Goal: Transaction & Acquisition: Purchase product/service

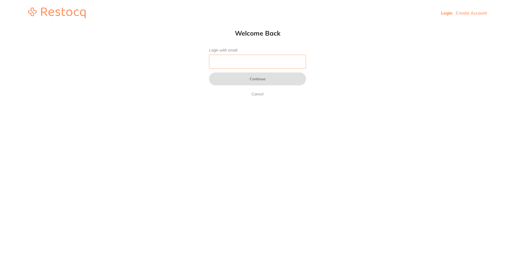
drag, startPoint x: 0, startPoint y: 0, endPoint x: 247, endPoint y: 62, distance: 254.1
click at [247, 62] on input "Login with email" at bounding box center [257, 62] width 97 height 14
type input "[EMAIL_ADDRESS][DOMAIN_NAME]"
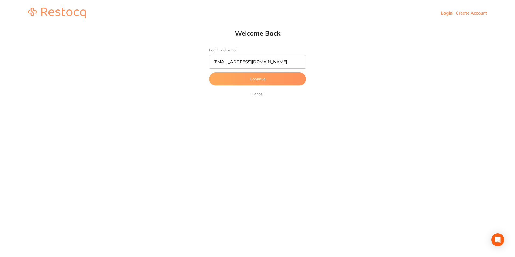
click at [248, 79] on button "Continue" at bounding box center [257, 78] width 97 height 13
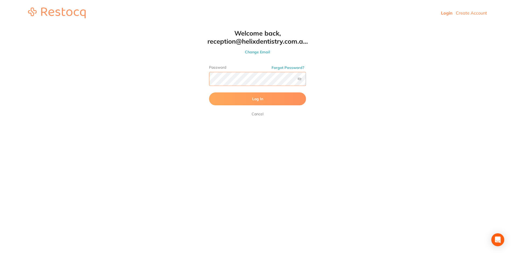
click at [209, 92] on button "Log In" at bounding box center [257, 98] width 97 height 13
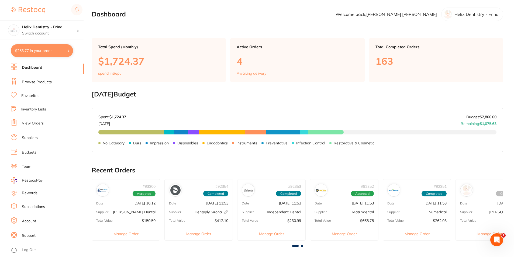
click at [51, 51] on button "$253.77 in your order" at bounding box center [42, 50] width 62 height 13
checkbox input "true"
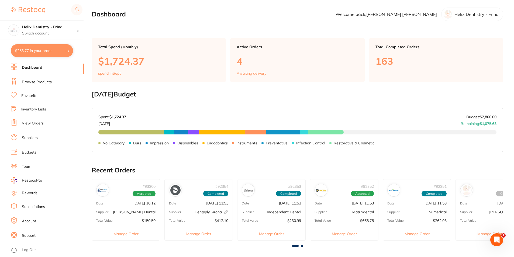
checkbox input "true"
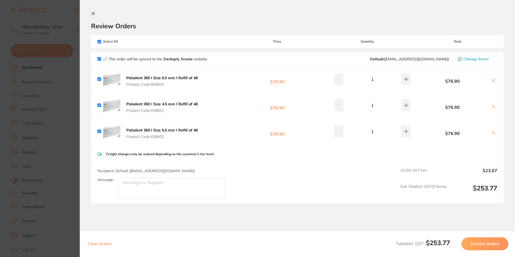
click at [58, 95] on section "Update RRP Set your pre negotiated price for this item. Item Agreed RRP (excl. …" at bounding box center [257, 128] width 515 height 257
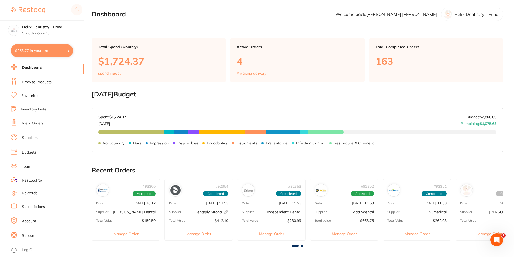
click at [37, 123] on link "View Orders" at bounding box center [33, 123] width 22 height 5
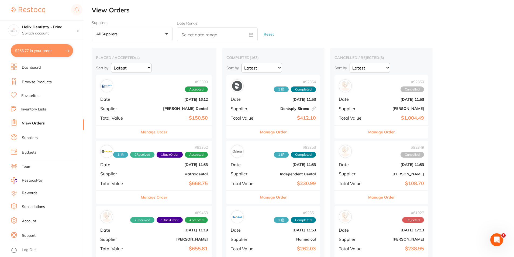
click at [145, 96] on div "# 93300 Accepted Date Sept 9 2025, 16:12 Supplier Erskine Dental Total Value $1…" at bounding box center [154, 100] width 116 height 50
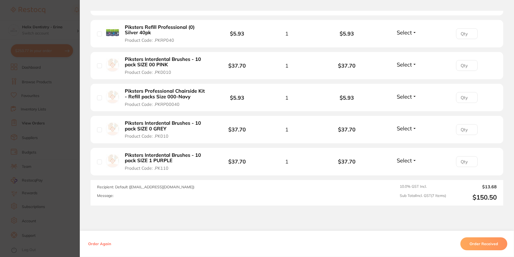
scroll to position [242, 0]
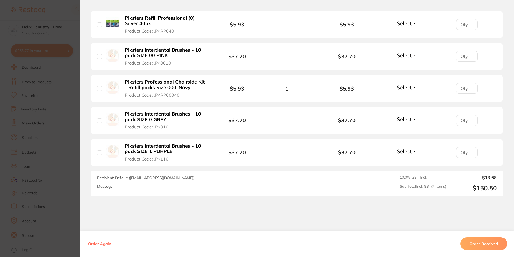
click at [57, 117] on section "Order ID: Restocq- 93300 Order Information Accepted Order Order Date Sept 9 202…" at bounding box center [257, 128] width 514 height 257
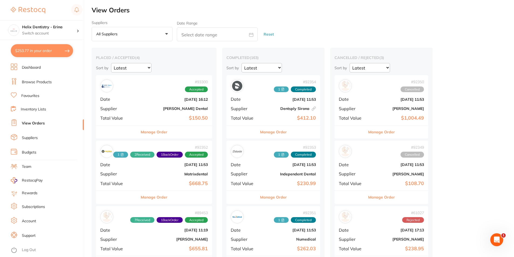
click at [170, 180] on div "# 92352 1 2 Received 1 Back Order Accepted Date Sept 2 2025, 11:53 Supplier Mat…" at bounding box center [154, 166] width 116 height 50
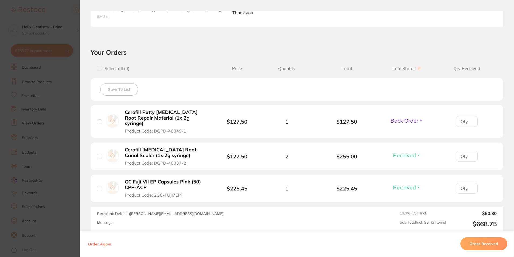
scroll to position [162, 0]
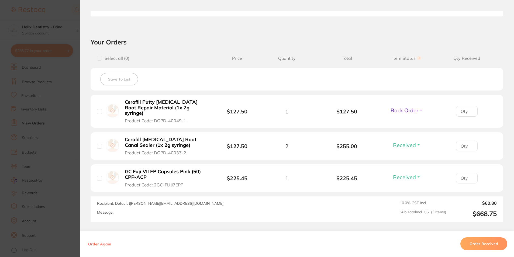
click at [63, 147] on section "Order ID: Restocq- 92352 Order Information 2 Received 1 Back Order Accepted Ord…" at bounding box center [257, 128] width 514 height 257
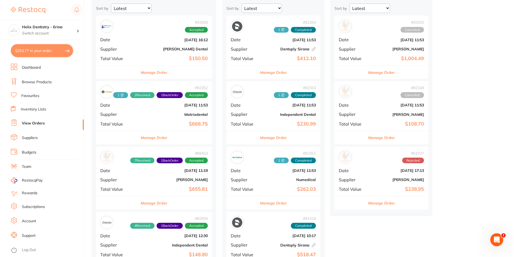
scroll to position [81, 0]
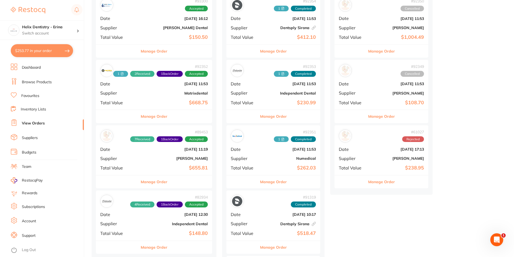
click at [145, 163] on div "# 89453 7 Received 1 Back Order Accepted Date Aug 7 2025, 11:19 Supplier Henry …" at bounding box center [154, 150] width 116 height 50
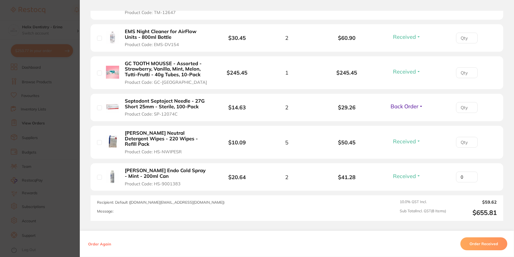
scroll to position [305, 0]
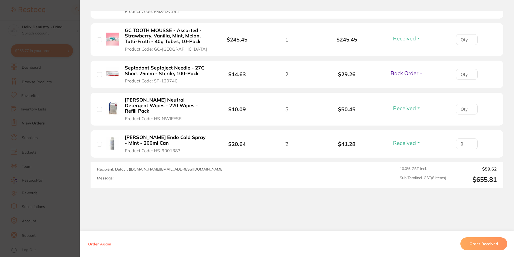
click at [63, 125] on section "Order ID: Restocq- 89453 Order Information 7 Received 1 Back Order Accepted Ord…" at bounding box center [257, 128] width 514 height 257
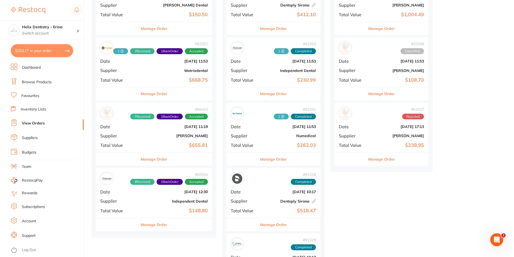
scroll to position [135, 0]
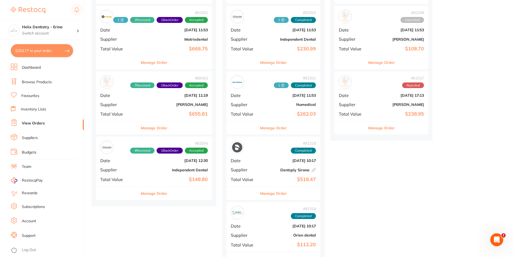
click at [152, 167] on div "# 82934 4 Received 1 Back Order Accepted Date Jun 11 2025, 12:30 Supplier Indep…" at bounding box center [154, 162] width 116 height 50
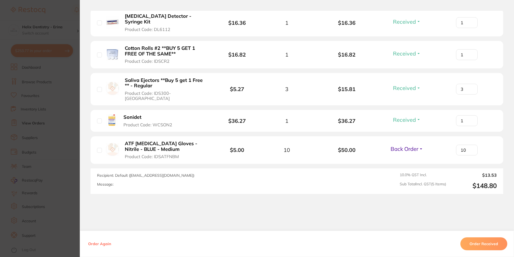
scroll to position [188, 0]
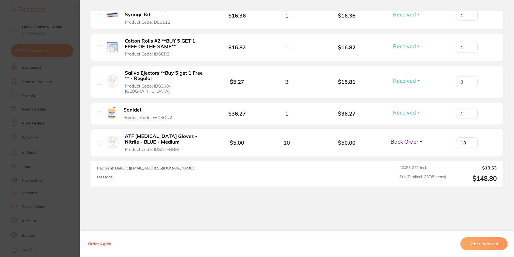
click at [62, 143] on section "Order ID: Restocq- 82934 Order Information 4 Received 1 Back Order Accepted Ord…" at bounding box center [257, 128] width 514 height 257
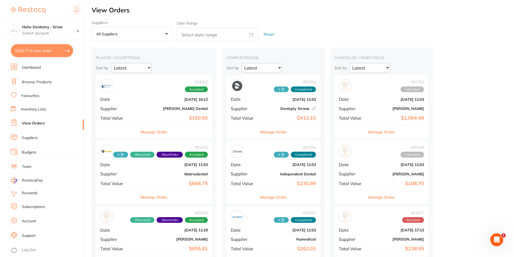
click at [57, 53] on button "$253.77 in your order" at bounding box center [42, 50] width 62 height 13
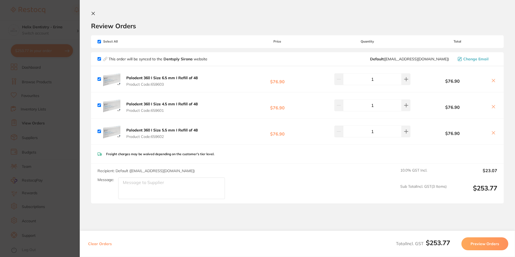
click at [94, 12] on icon at bounding box center [93, 13] width 4 height 4
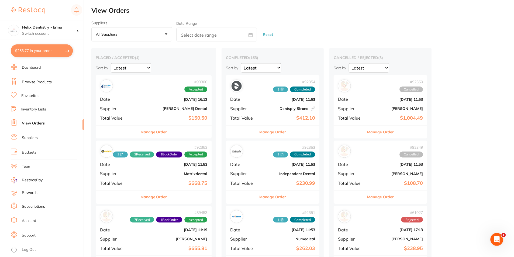
scroll to position [1, 0]
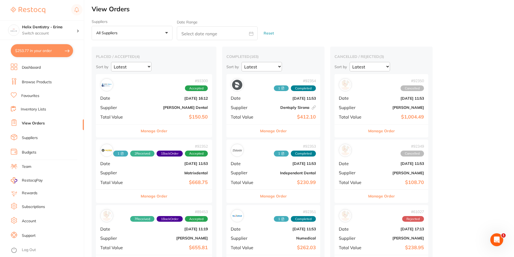
click at [41, 81] on link "Browse Products" at bounding box center [37, 81] width 30 height 5
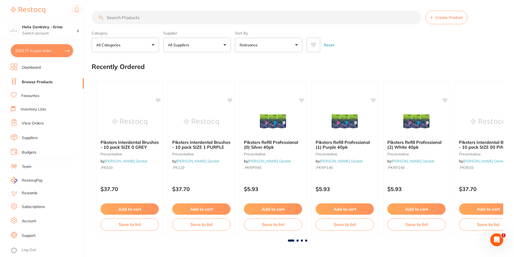
click at [154, 19] on input "search" at bounding box center [256, 17] width 329 height 13
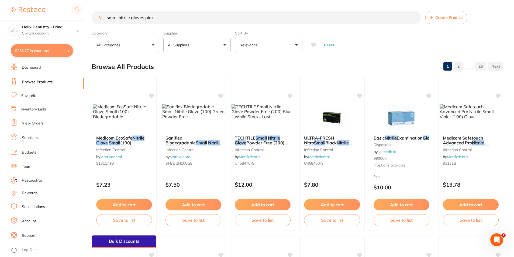
type input "small nitrile gloves pink"
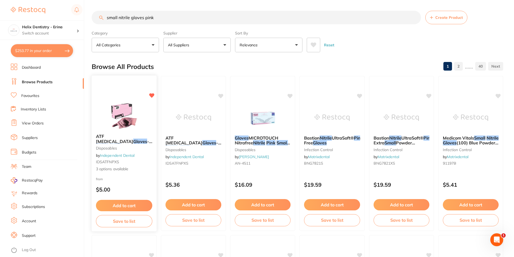
click at [115, 121] on img at bounding box center [123, 115] width 35 height 27
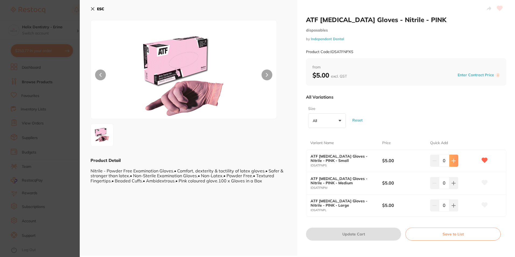
click at [452, 161] on icon at bounding box center [454, 161] width 4 height 4
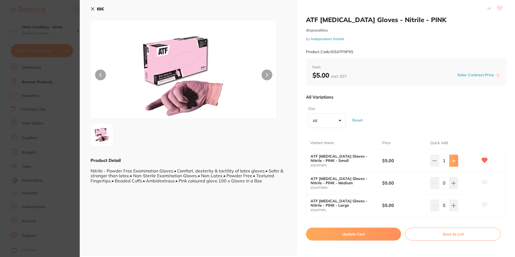
click at [452, 161] on icon at bounding box center [454, 161] width 4 height 4
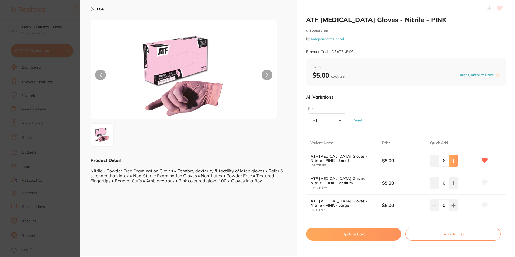
click at [452, 161] on icon at bounding box center [454, 161] width 4 height 4
type input "10"
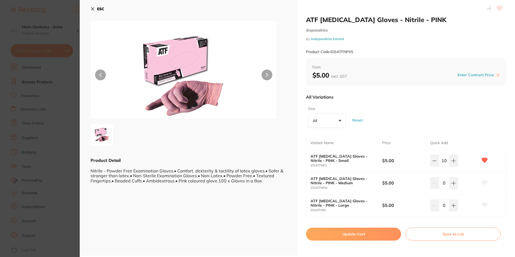
click at [349, 234] on button "Update Cart" at bounding box center [353, 234] width 95 height 13
checkbox input "false"
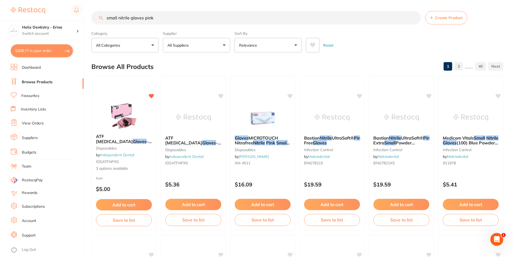
scroll to position [1, 0]
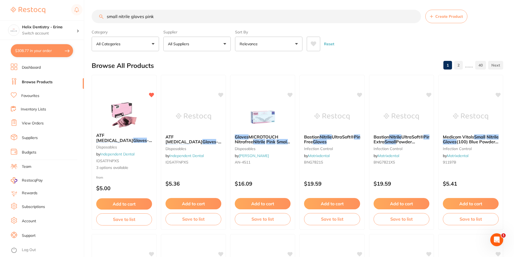
drag, startPoint x: 153, startPoint y: 16, endPoint x: 145, endPoint y: 15, distance: 8.0
click at [145, 15] on input "small nitrile gloves pink" at bounding box center [256, 16] width 329 height 13
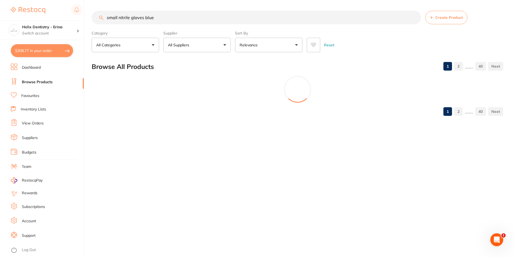
scroll to position [0, 0]
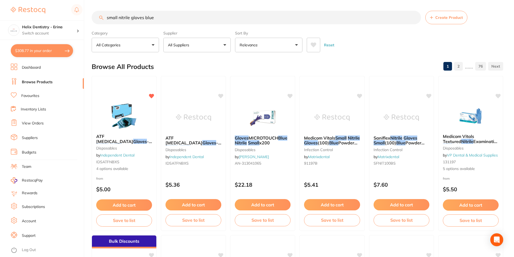
click at [117, 18] on input "small nitrile gloves blue" at bounding box center [256, 17] width 329 height 13
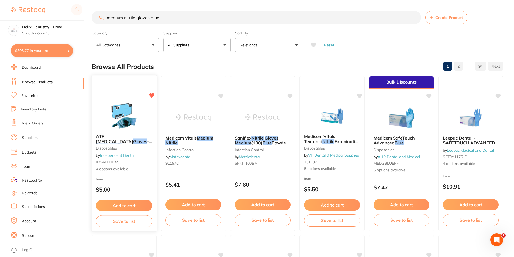
type input "medium nitrile gloves blue"
click at [123, 162] on small "IDSATFNBXS" at bounding box center [124, 162] width 56 height 4
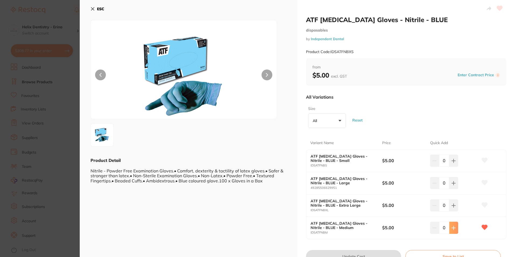
click at [454, 228] on icon at bounding box center [454, 228] width 4 height 4
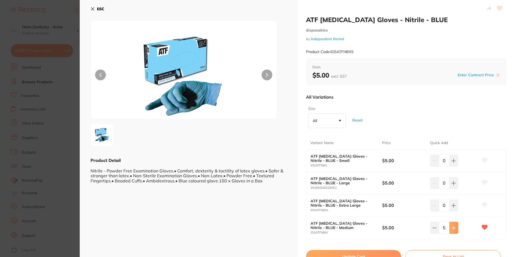
click at [454, 228] on icon at bounding box center [454, 228] width 4 height 4
type input "8"
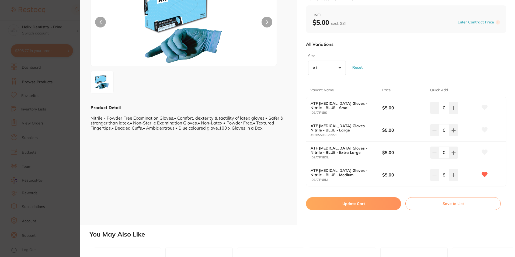
scroll to position [54, 0]
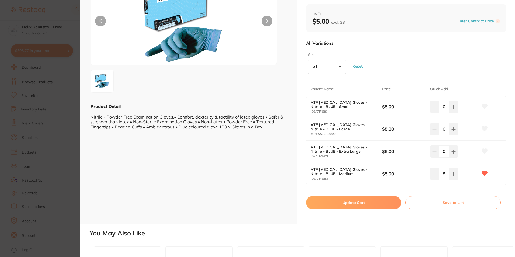
click at [338, 202] on button "Update Cart" at bounding box center [353, 202] width 95 height 13
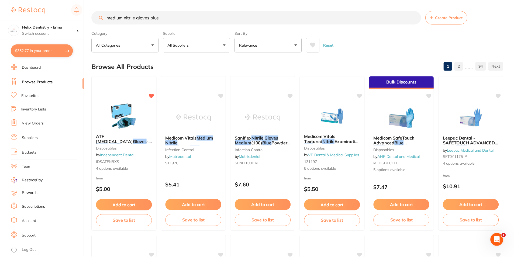
scroll to position [1, 0]
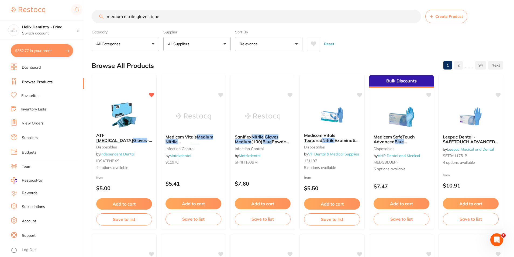
click at [167, 18] on input "medium nitrile gloves blue" at bounding box center [256, 16] width 329 height 13
type input "masks"
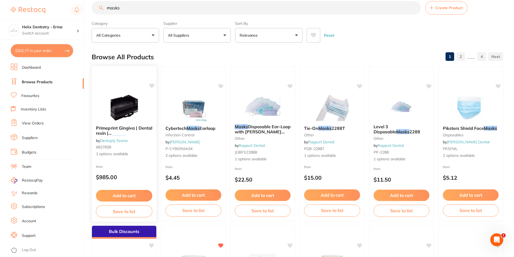
scroll to position [0, 0]
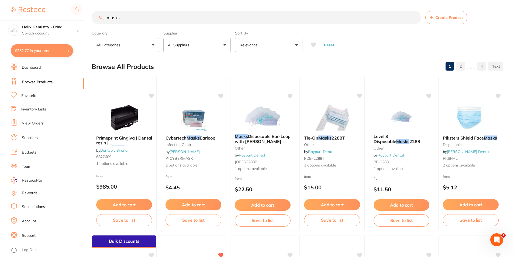
click at [127, 17] on input "masks" at bounding box center [256, 17] width 329 height 13
type input "neutral wipes"
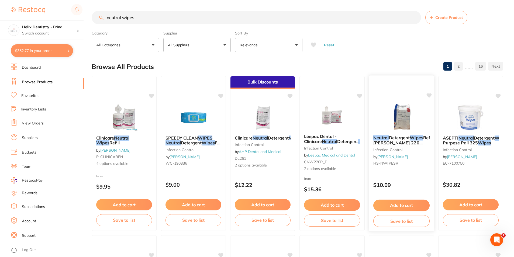
scroll to position [54, 0]
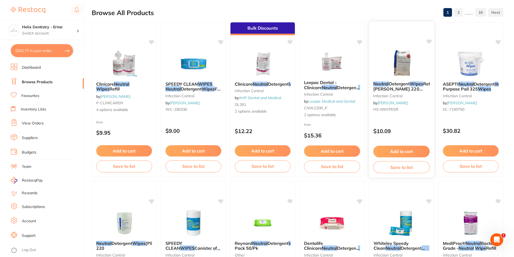
click at [403, 149] on button "Add to cart" at bounding box center [401, 152] width 56 height 12
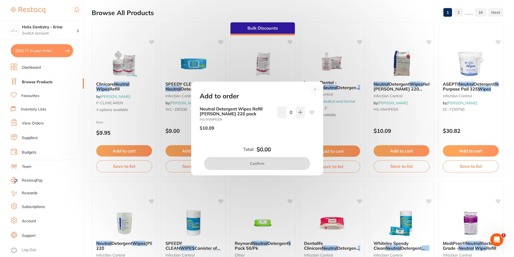
scroll to position [0, 0]
click at [370, 89] on div "Add to order Neutral Detergent Wipes Refill HENRY SCHEIN 220 pack HS-NWIPESR $1…" at bounding box center [257, 128] width 514 height 257
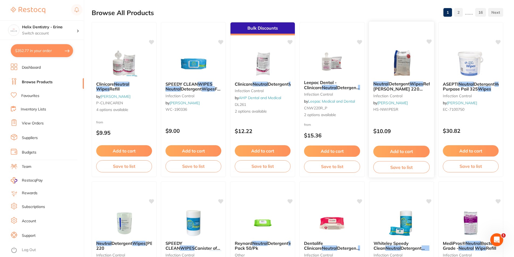
click at [377, 88] on span "Refill HENRY SCHEIN 220 pack" at bounding box center [403, 88] width 60 height 15
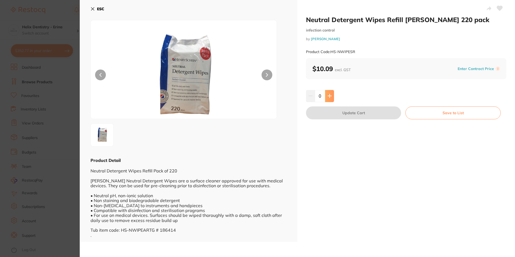
click at [328, 95] on icon at bounding box center [330, 96] width 4 height 4
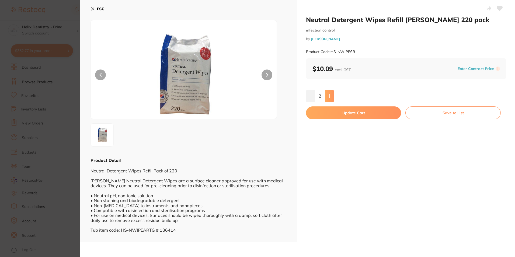
click at [328, 95] on icon at bounding box center [330, 96] width 4 height 4
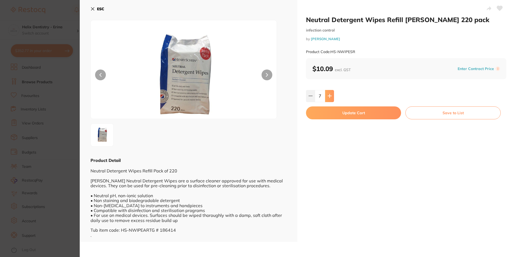
click at [328, 95] on icon at bounding box center [330, 96] width 4 height 4
type input "8"
click at [330, 116] on button "Update Cart" at bounding box center [353, 112] width 95 height 13
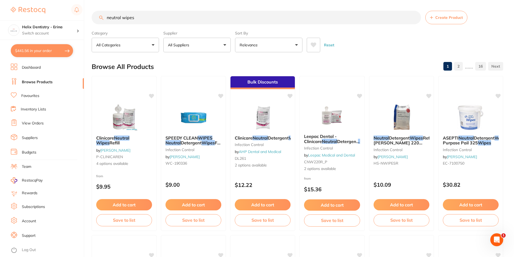
click at [153, 19] on input "neutral wipes" at bounding box center [256, 17] width 329 height 13
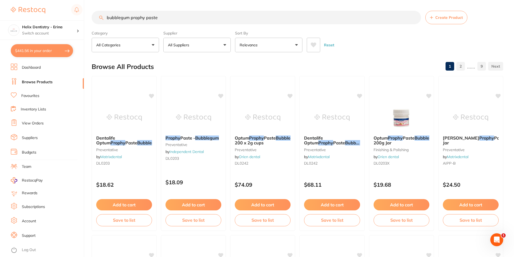
type input "bubblegum prophy paste"
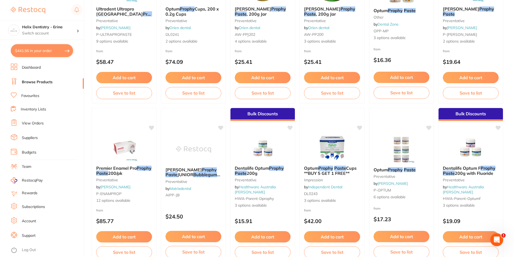
scroll to position [296, 0]
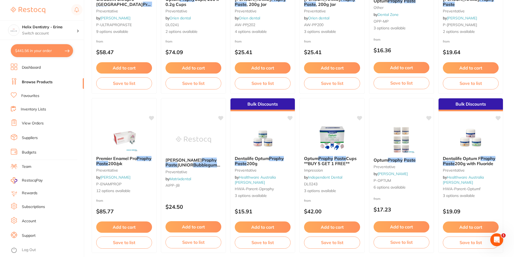
click at [252, 136] on img at bounding box center [262, 138] width 35 height 27
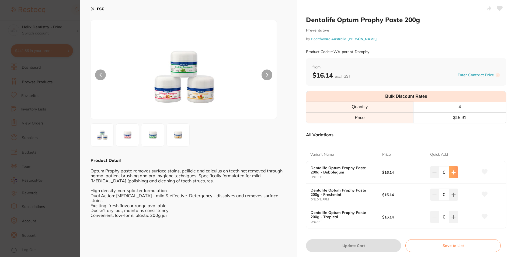
click at [455, 170] on button at bounding box center [453, 172] width 9 height 12
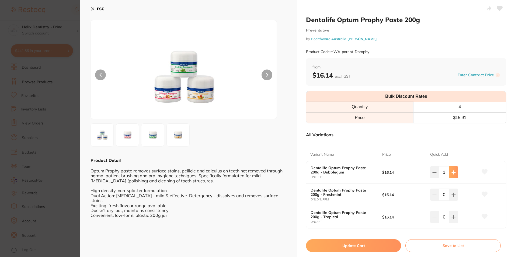
click at [455, 170] on button at bounding box center [453, 172] width 9 height 12
type input "2"
click at [354, 246] on button "Update Cart" at bounding box center [353, 245] width 95 height 13
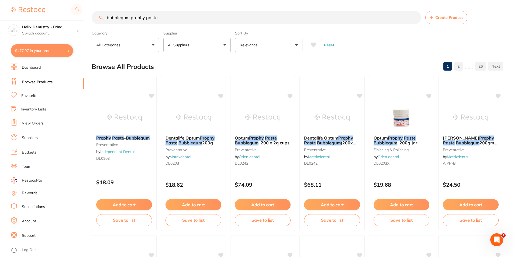
drag, startPoint x: 153, startPoint y: 17, endPoint x: 105, endPoint y: 17, distance: 48.8
click at [105, 17] on input "bubblegum prophy paste" at bounding box center [256, 17] width 329 height 13
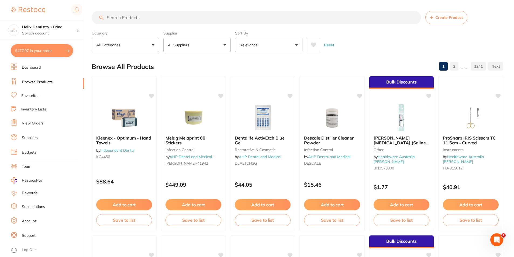
click at [154, 15] on input "search" at bounding box center [256, 17] width 329 height 13
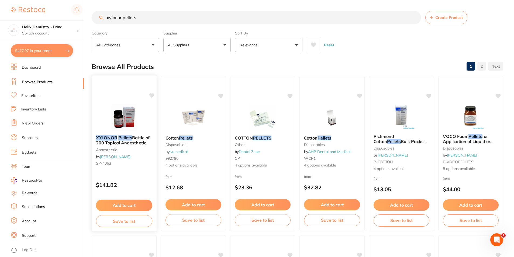
type input "xylonor pellets"
click at [126, 205] on button "Add to cart" at bounding box center [124, 206] width 56 height 12
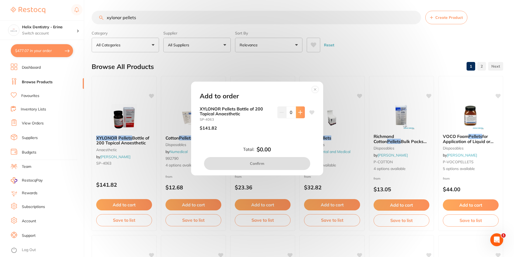
click at [300, 113] on icon at bounding box center [300, 112] width 4 height 4
type input "1"
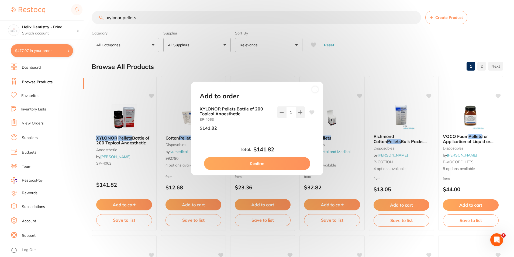
click at [290, 162] on button "Confirm" at bounding box center [257, 163] width 106 height 13
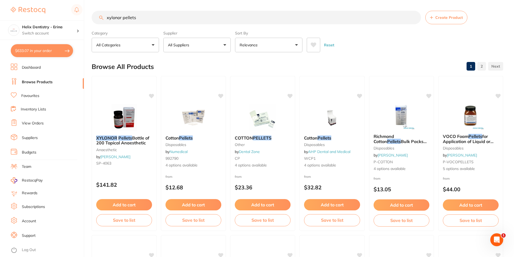
click at [170, 22] on input "xylonor pellets" at bounding box center [256, 17] width 329 height 13
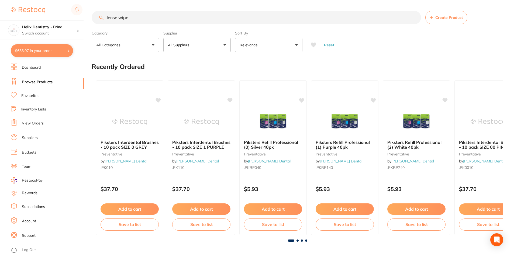
type input "lense wipes"
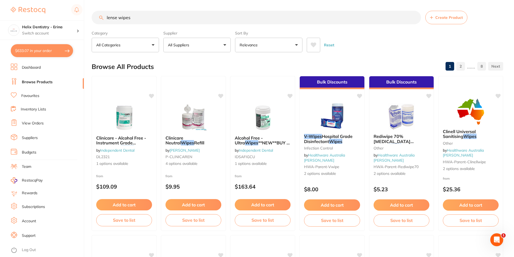
click at [135, 19] on input "lense wipes" at bounding box center [256, 17] width 329 height 13
type input "clear wipe"
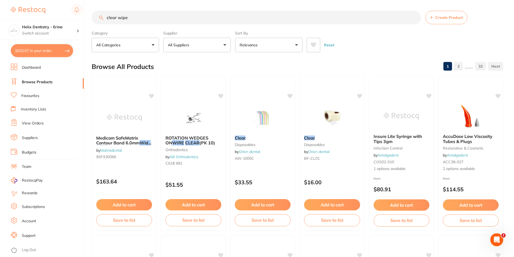
click at [155, 19] on input "clear wipe" at bounding box center [256, 17] width 329 height 13
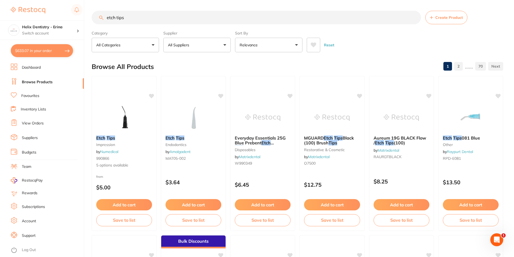
click at [107, 15] on input "etch tips" at bounding box center [256, 17] width 329 height 13
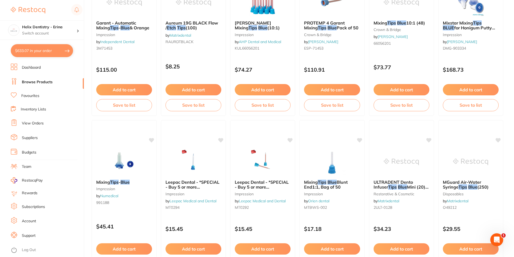
scroll to position [754, 0]
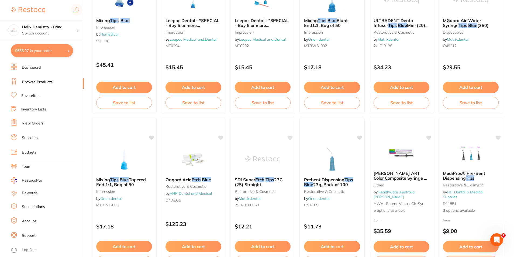
type input "blue etch tips"
click at [43, 52] on button "$633.07 in your order" at bounding box center [42, 50] width 62 height 13
checkbox input "true"
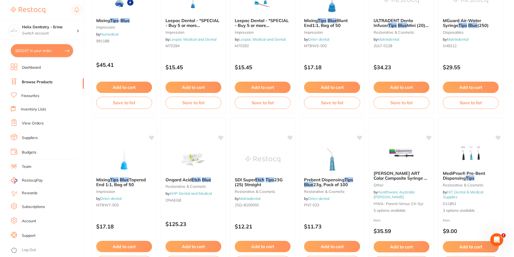
checkbox input "true"
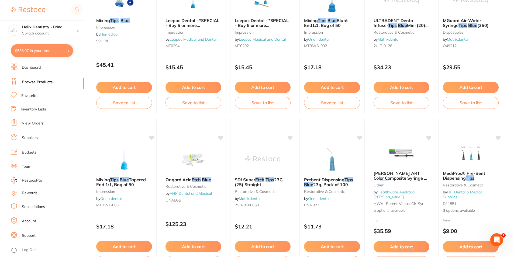
checkbox input "true"
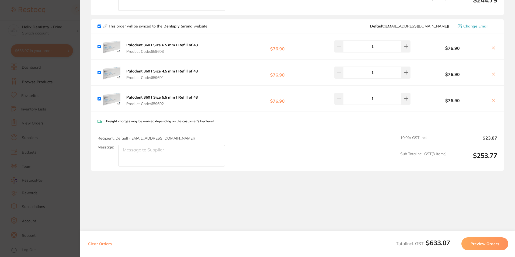
scroll to position [405, 0]
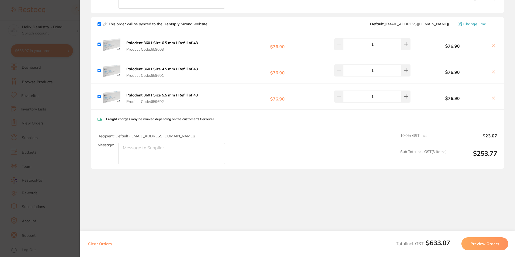
click at [31, 110] on section "Update RRP Set your pre negotiated price for this item. Item Agreed RRP (excl. …" at bounding box center [257, 128] width 515 height 257
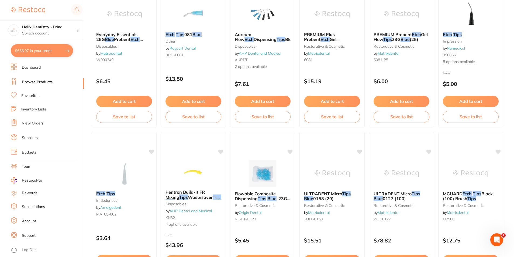
scroll to position [0, 0]
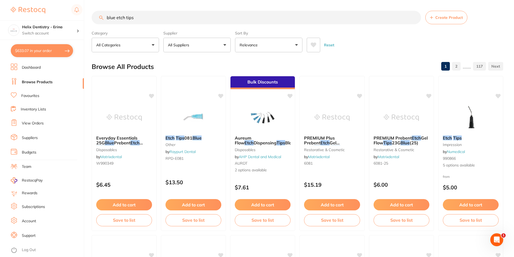
click at [195, 46] on button "All Suppliers" at bounding box center [196, 45] width 67 height 15
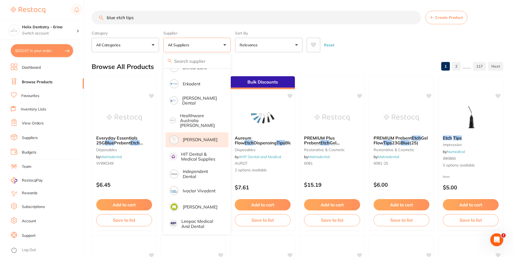
scroll to position [189, 0]
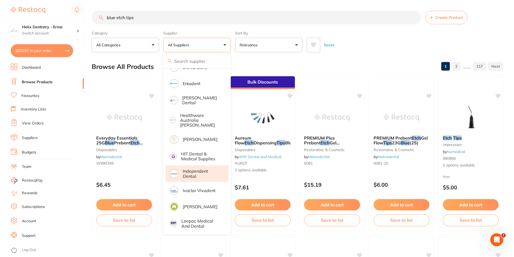
click at [196, 169] on p "Independent Dental" at bounding box center [202, 174] width 38 height 10
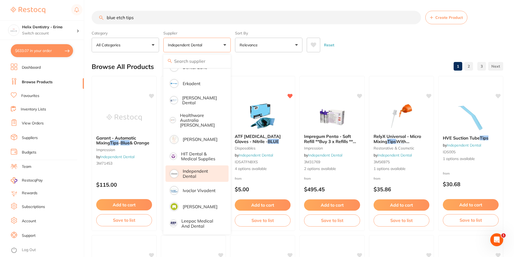
scroll to position [0, 0]
click at [294, 62] on div "Browse All Products 1 2 3" at bounding box center [297, 67] width 411 height 18
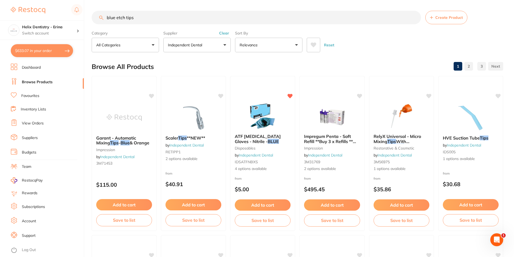
click at [217, 43] on button "Independent Dental" at bounding box center [196, 45] width 67 height 15
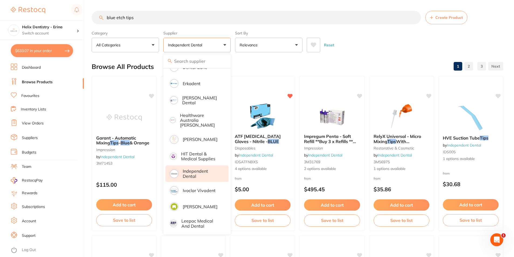
click at [221, 29] on div "Supplier Independent Dental All Suppliers Dentsply Sirona AB Orthodontics Adam …" at bounding box center [196, 41] width 67 height 24
click at [224, 30] on div "Supplier Independent Dental All Suppliers Dentsply Sirona AB Orthodontics Adam …" at bounding box center [196, 41] width 67 height 24
click at [268, 25] on section "blue etch tips Create Product Category All Categories All Categories articulati…" at bounding box center [297, 31] width 411 height 41
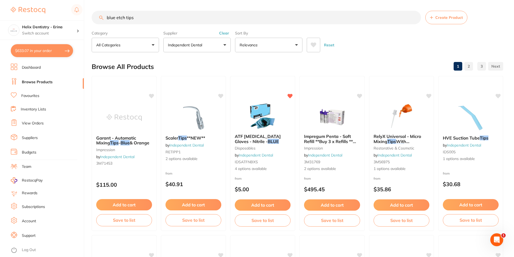
click at [226, 33] on button "Clear" at bounding box center [223, 33] width 13 height 5
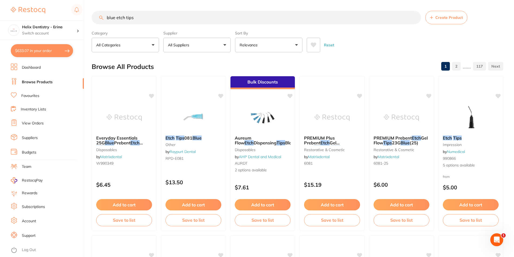
click at [218, 45] on button "All Suppliers" at bounding box center [196, 45] width 67 height 15
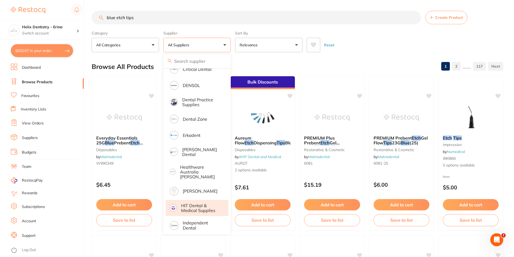
scroll to position [135, 0]
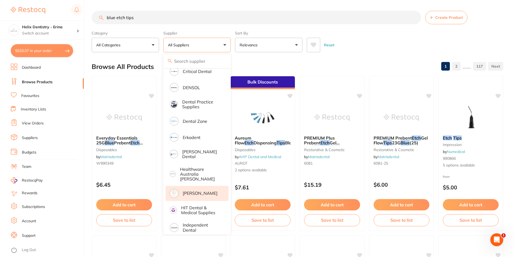
click at [189, 191] on p "[PERSON_NAME]" at bounding box center [200, 193] width 35 height 5
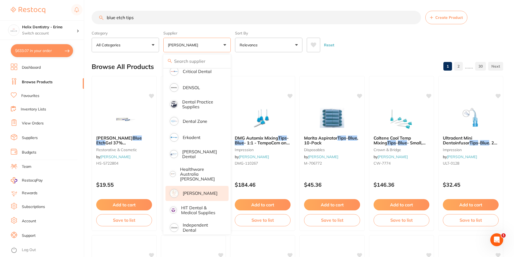
scroll to position [0, 0]
click at [383, 50] on div "Reset" at bounding box center [403, 42] width 192 height 19
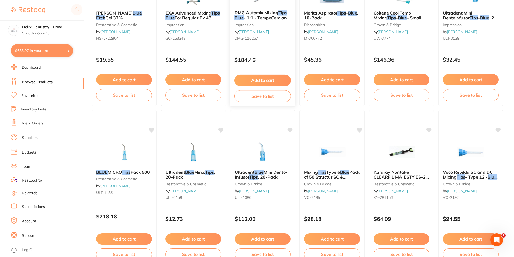
scroll to position [135, 0]
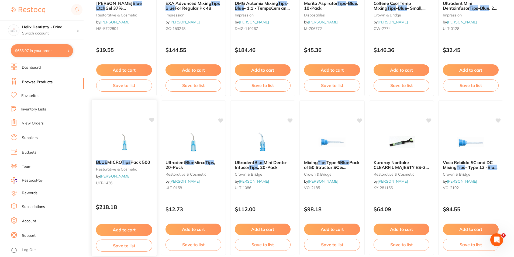
click at [120, 143] on img at bounding box center [123, 141] width 35 height 27
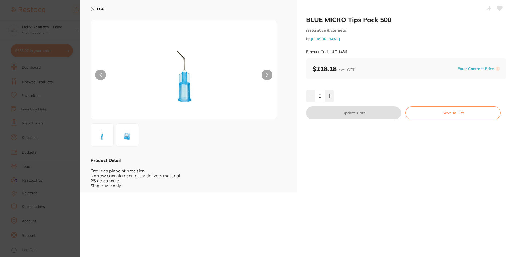
click at [128, 138] on img at bounding box center [127, 134] width 19 height 19
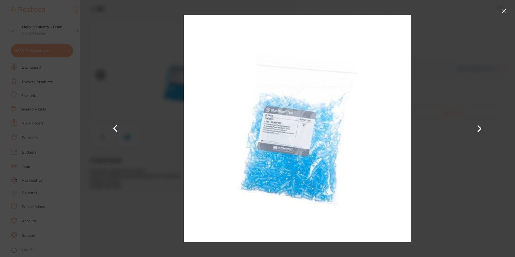
click at [128, 138] on div at bounding box center [297, 128] width 435 height 257
click at [45, 133] on section "BLUE MICRO Tips Pack 500 restorative & cosmetic by Henry Schein Halas Product C…" at bounding box center [257, 128] width 515 height 257
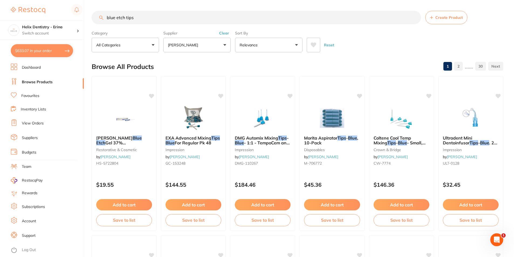
drag, startPoint x: 150, startPoint y: 19, endPoint x: 105, endPoint y: 15, distance: 44.9
click at [105, 16] on input "blue etch tips" at bounding box center [256, 17] width 329 height 13
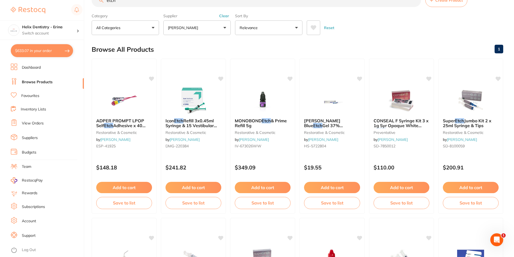
scroll to position [27, 0]
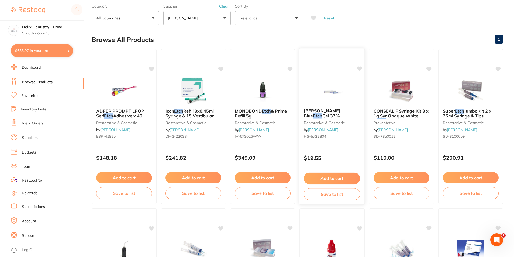
click at [329, 120] on small "restorative & cosmetic" at bounding box center [332, 122] width 56 height 4
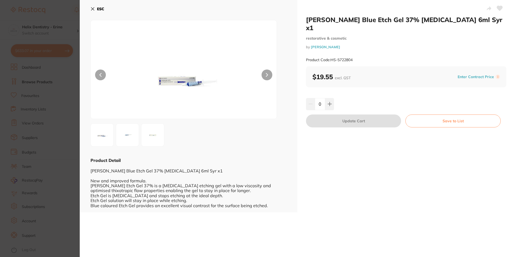
scroll to position [0, 0]
click at [57, 157] on section "HENRY SCHEIN Blue Etch Gel 37% Phosphoric Acid 6ml Syr x1 restorative & cosmeti…" at bounding box center [257, 128] width 515 height 257
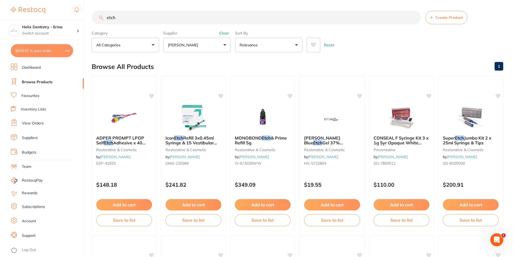
click at [126, 15] on input "etch" at bounding box center [256, 17] width 329 height 13
type input "etch tips"
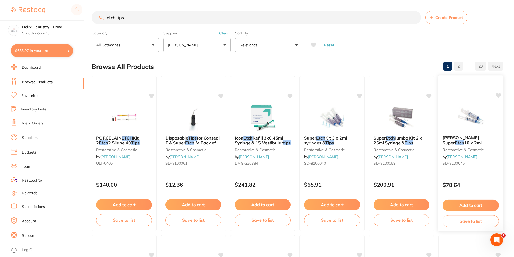
click at [458, 122] on img at bounding box center [470, 117] width 35 height 27
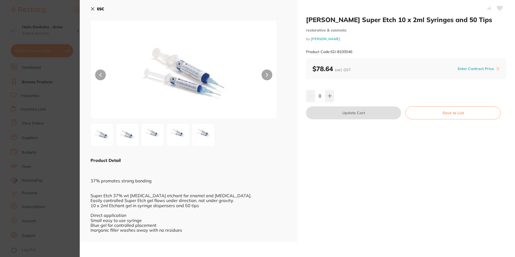
click at [28, 69] on section "HENRY SCHEIN Super Etch 10 x 2ml Syringes and 50 Tips restorative & cosmetic by…" at bounding box center [257, 128] width 515 height 257
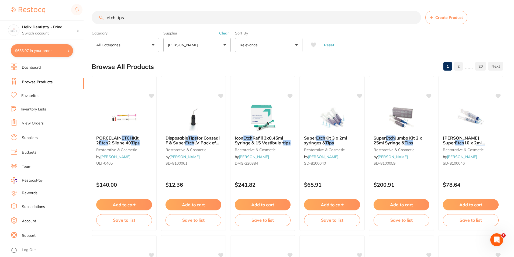
click at [227, 32] on button "Clear" at bounding box center [223, 33] width 13 height 5
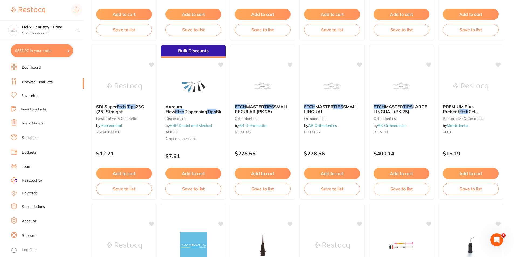
scroll to position [81, 0]
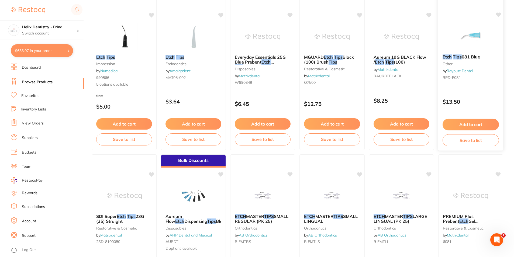
click at [468, 81] on div "Etch Tips 081 Blue other by Raypurt Dental RPD-E081" at bounding box center [470, 68] width 65 height 36
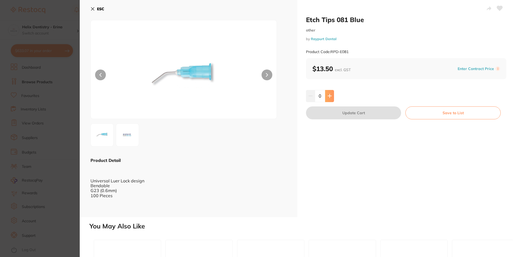
click at [328, 97] on icon at bounding box center [330, 96] width 4 height 4
type input "1"
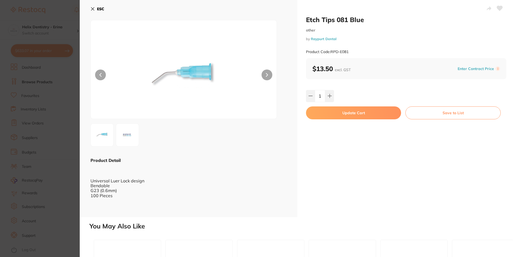
click at [336, 113] on button "Update Cart" at bounding box center [353, 112] width 95 height 13
checkbox input "false"
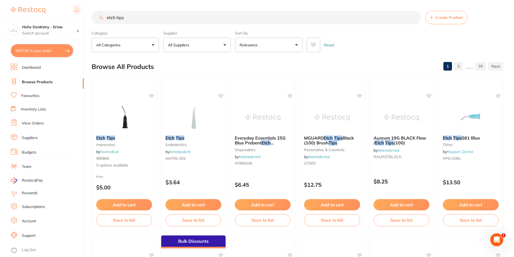
click at [133, 19] on input "etch tips" at bounding box center [256, 17] width 329 height 13
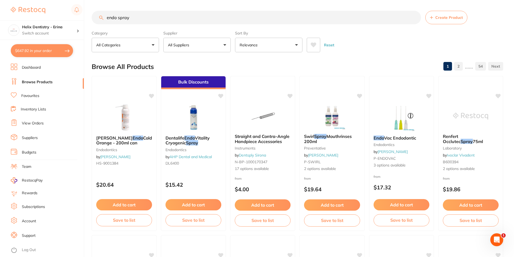
click at [116, 17] on input "endo spray" at bounding box center [256, 17] width 329 height 13
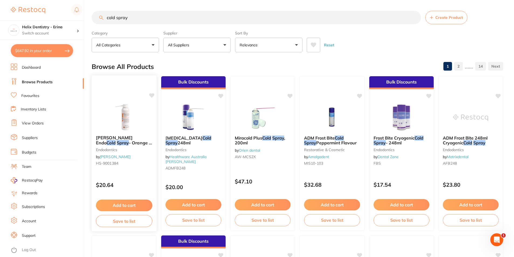
click at [123, 125] on img at bounding box center [123, 117] width 35 height 27
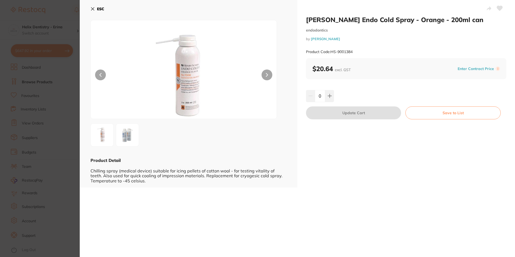
click at [127, 135] on img at bounding box center [127, 134] width 19 height 19
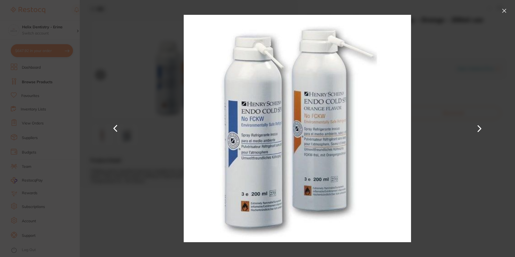
click at [504, 11] on button at bounding box center [504, 10] width 9 height 9
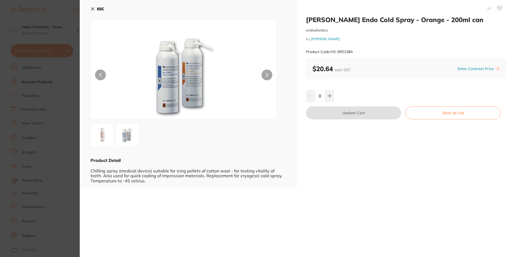
click at [26, 90] on section "Henry Schein Endo Cold Spray - Orange - 200ml can endodontics by Henry Schein H…" at bounding box center [257, 128] width 515 height 257
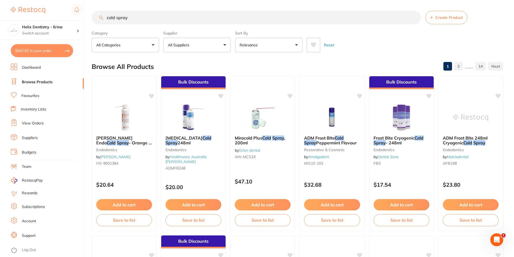
click at [107, 18] on input "cold spray" at bounding box center [256, 17] width 329 height 13
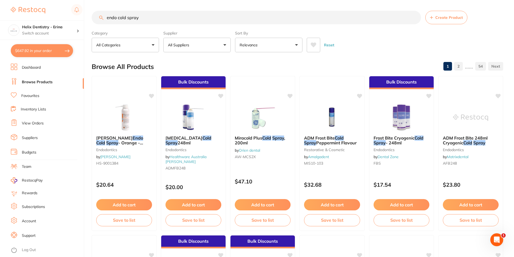
click at [150, 17] on input "endo cold spray" at bounding box center [256, 17] width 329 height 13
type input "endo cold spray"
click at [472, 112] on img at bounding box center [470, 117] width 35 height 27
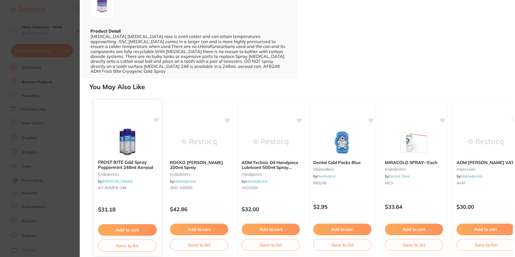
click at [124, 144] on img at bounding box center [127, 141] width 35 height 27
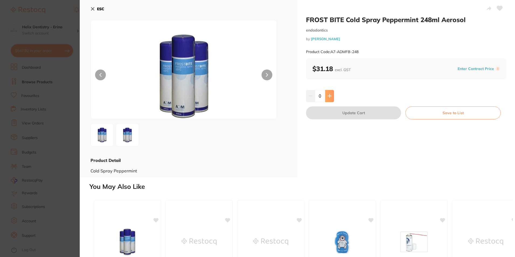
click at [329, 98] on icon at bounding box center [330, 96] width 4 height 4
type input "1"
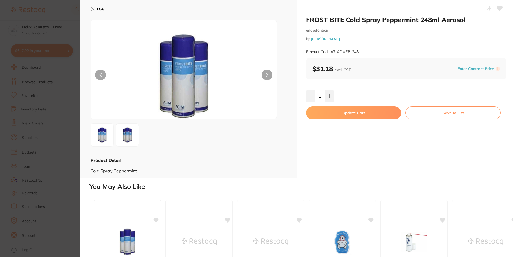
click at [335, 112] on button "Update Cart" at bounding box center [353, 112] width 95 height 13
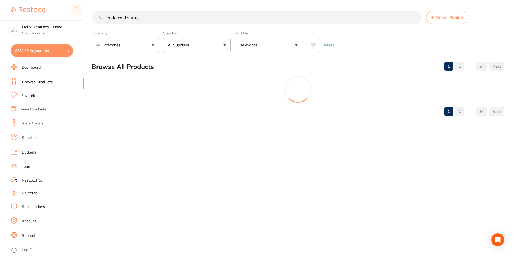
checkbox input "false"
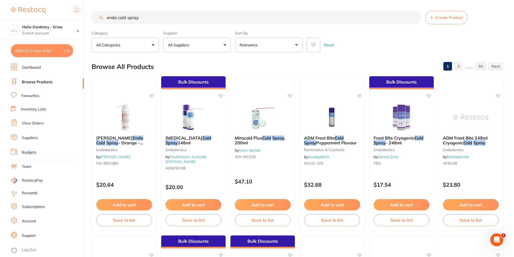
scroll to position [120, 0]
click at [197, 18] on input "endo cold spray" at bounding box center [256, 17] width 329 height 13
type input "e"
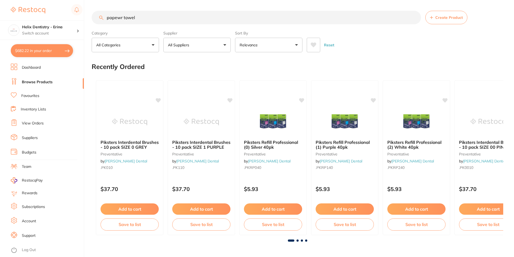
type input "papewr towel"
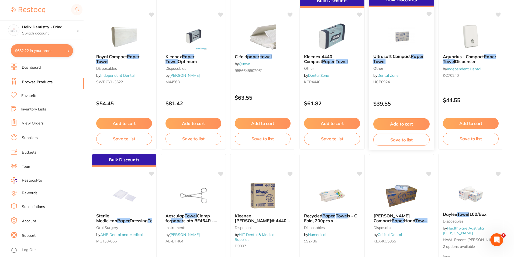
scroll to position [81, 0]
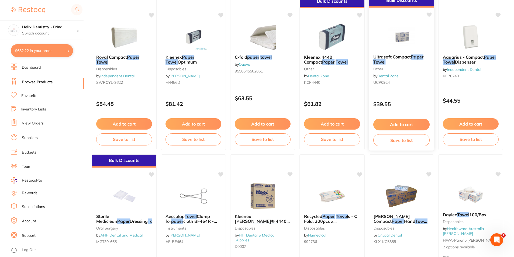
click at [398, 102] on p "$39.55" at bounding box center [401, 104] width 56 height 6
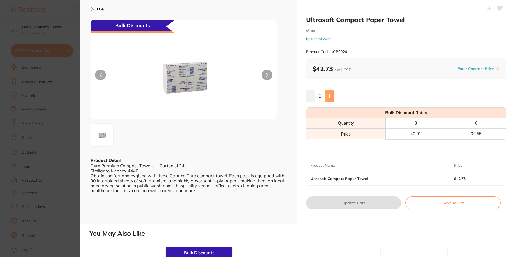
click at [329, 94] on icon at bounding box center [330, 96] width 4 height 4
type input "1"
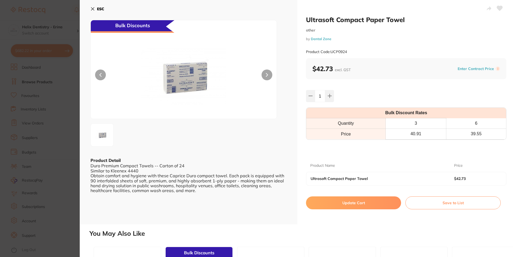
click at [370, 199] on button "Update Cart" at bounding box center [353, 202] width 95 height 13
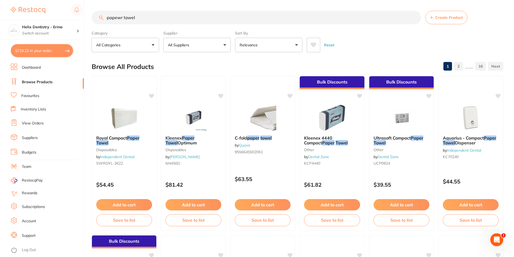
click at [144, 19] on input "papewr towel" at bounding box center [256, 17] width 329 height 13
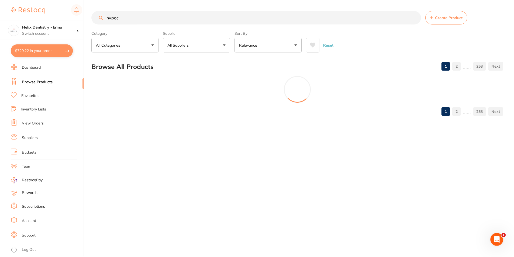
scroll to position [37, 0]
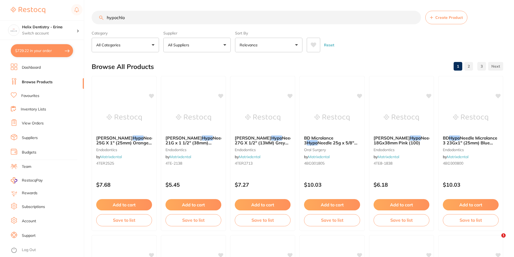
type input "hypochlor"
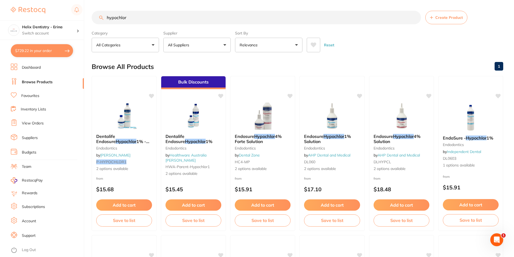
scroll to position [0, 0]
click at [141, 16] on input "hypochlor" at bounding box center [256, 17] width 329 height 13
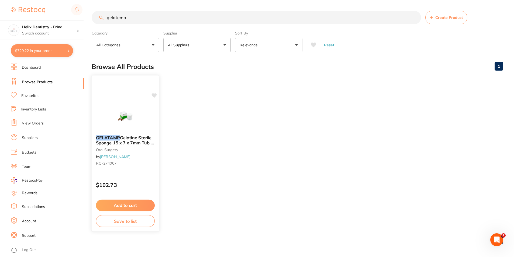
type input "gelatemp"
click at [115, 115] on img at bounding box center [125, 117] width 35 height 27
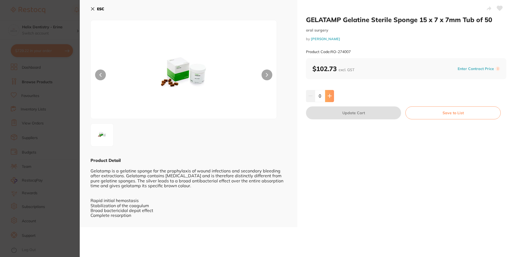
click at [330, 93] on button at bounding box center [329, 96] width 9 height 12
type input "1"
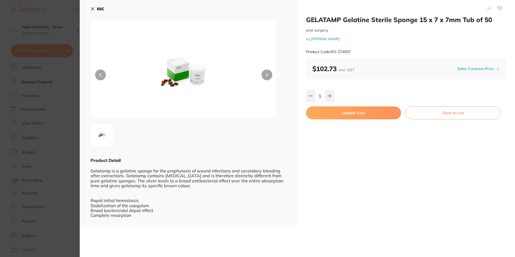
click at [338, 113] on button "Update Cart" at bounding box center [353, 112] width 95 height 13
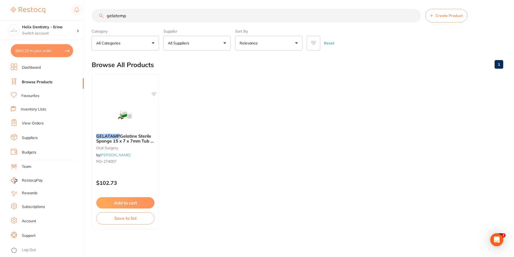
click at [176, 15] on input "gelatemp" at bounding box center [256, 15] width 329 height 13
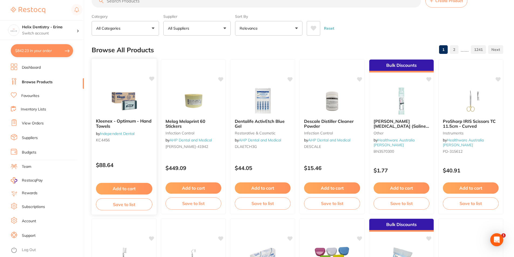
scroll to position [0, 0]
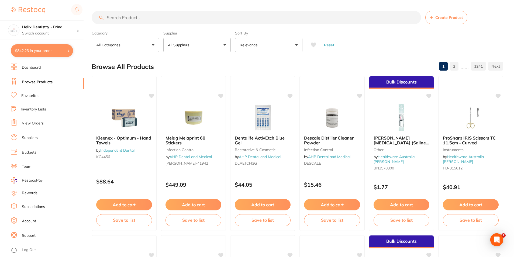
click at [149, 19] on input "search" at bounding box center [256, 17] width 329 height 13
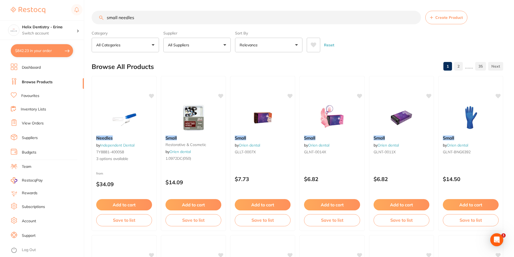
click at [159, 22] on input "small needles" at bounding box center [256, 17] width 329 height 13
type input "small needle tips"
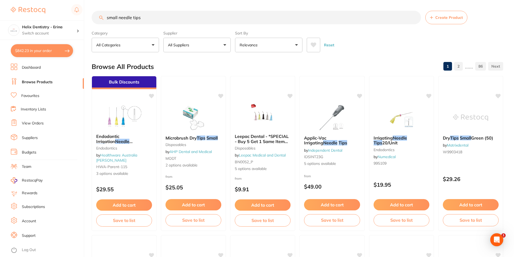
drag, startPoint x: 145, startPoint y: 18, endPoint x: 107, endPoint y: 15, distance: 38.1
click at [107, 15] on input "small needle tips" at bounding box center [256, 17] width 329 height 13
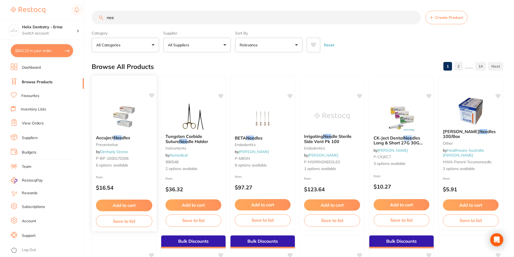
type input "nee"
click at [134, 122] on img at bounding box center [123, 117] width 35 height 27
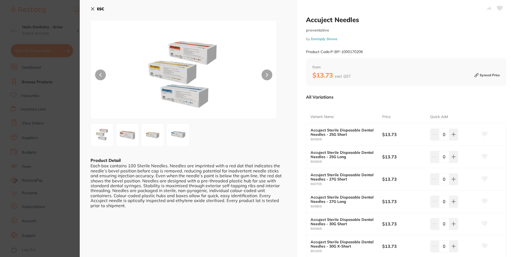
click at [132, 135] on img at bounding box center [127, 134] width 19 height 19
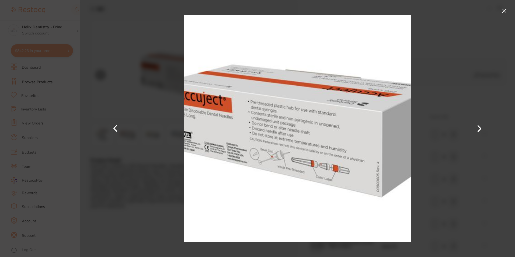
click at [57, 118] on section "Accuject Needles preventative by Dentsply Sirona Product Code: P-BP-1000170206 …" at bounding box center [257, 128] width 515 height 257
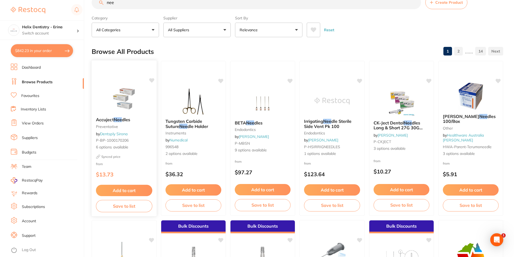
click at [124, 134] on link "Dentsply Sirona" at bounding box center [113, 133] width 27 height 5
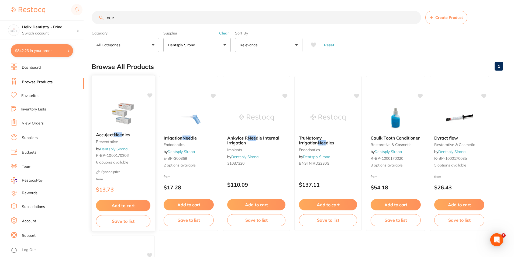
click at [127, 115] on img at bounding box center [122, 114] width 35 height 27
click at [120, 143] on small "preventative" at bounding box center [123, 142] width 54 height 4
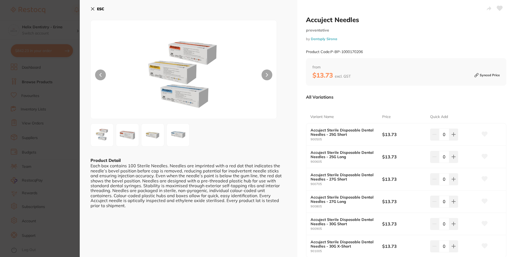
click at [46, 80] on section "Accuject Needles preventative by Dentsply Sirona Product Code: P-BP-1000170206 …" at bounding box center [257, 128] width 515 height 257
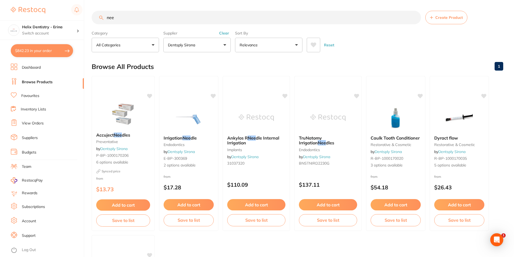
click at [125, 18] on input "nee" at bounding box center [256, 17] width 329 height 13
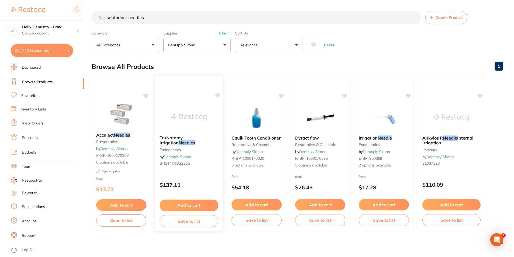
type input "septodont needles"
click at [200, 127] on img at bounding box center [188, 117] width 35 height 27
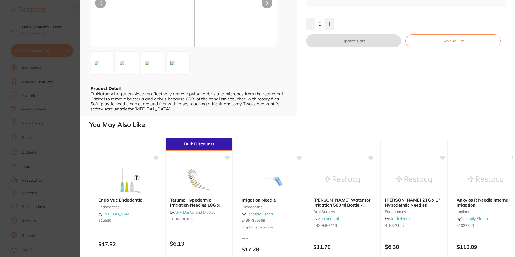
scroll to position [114, 0]
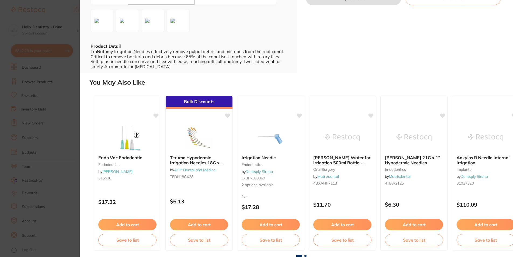
click at [28, 127] on section "TruNatomy Irrigation Needles endodontics by Dentsply Sirona Product Code: BNSTN…" at bounding box center [257, 128] width 515 height 257
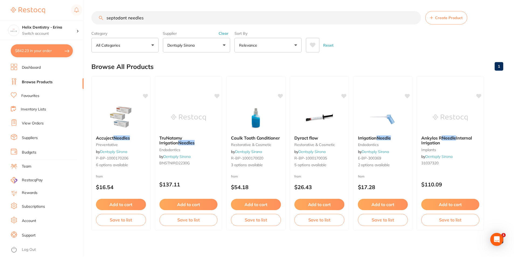
scroll to position [2, 0]
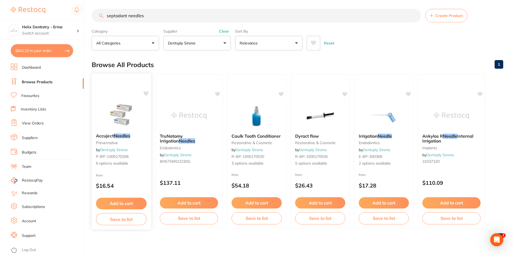
click at [118, 113] on img at bounding box center [120, 115] width 35 height 27
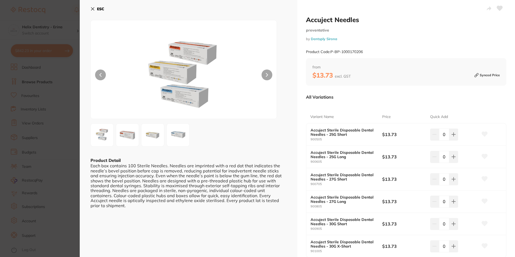
click at [126, 139] on img at bounding box center [127, 134] width 19 height 19
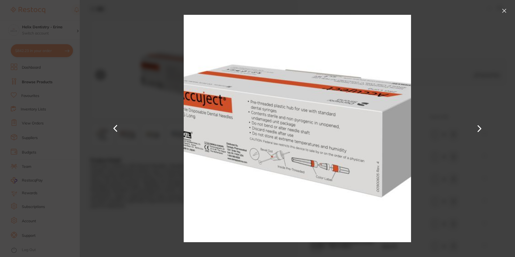
click at [480, 126] on button at bounding box center [479, 128] width 13 height 129
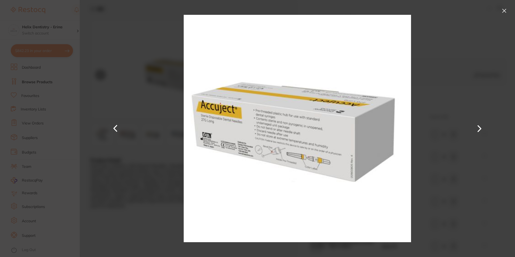
click at [480, 126] on button at bounding box center [479, 128] width 13 height 129
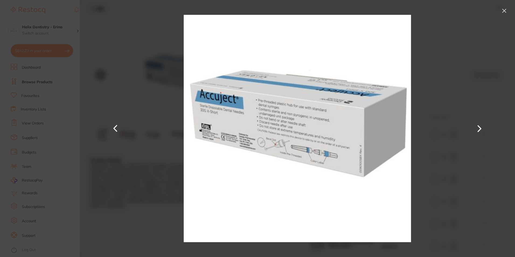
click at [146, 126] on div at bounding box center [297, 128] width 435 height 257
click at [57, 110] on section "Accuject Needles preventative by Dentsply Sirona Product Code: P-BP-1000170206 …" at bounding box center [257, 128] width 515 height 257
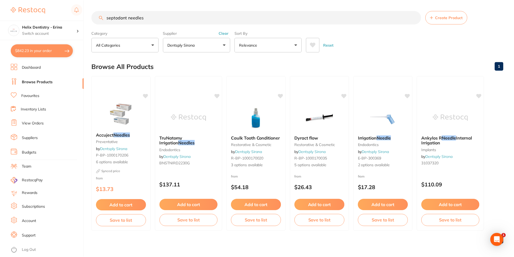
scroll to position [2, 0]
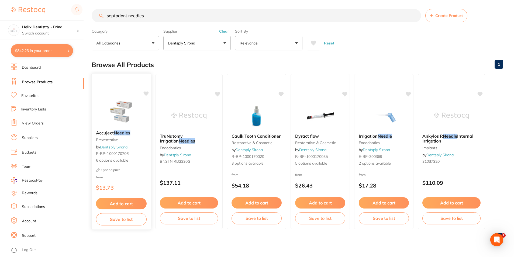
click at [135, 113] on img at bounding box center [120, 112] width 35 height 27
click at [115, 115] on section at bounding box center [257, 128] width 514 height 257
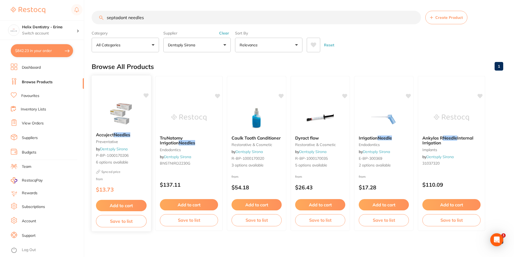
click at [126, 153] on span "P-BP-1000170206" at bounding box center [112, 155] width 33 height 5
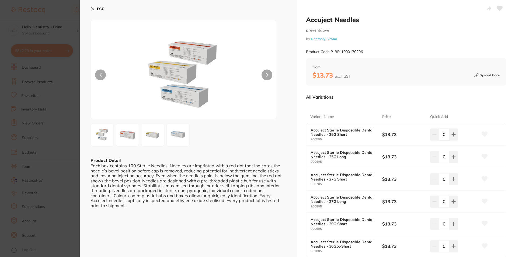
scroll to position [120, 0]
click at [360, 181] on b "Accuject Sterile Disposable Dental Needles - 27G Short" at bounding box center [343, 177] width 65 height 9
click at [359, 174] on b "Accuject Sterile Disposable Dental Needles - 27G Short" at bounding box center [343, 177] width 65 height 9
drag, startPoint x: 321, startPoint y: 173, endPoint x: 346, endPoint y: 180, distance: 25.4
click at [346, 180] on b "Accuject Sterile Disposable Dental Needles - 27G Short" at bounding box center [343, 177] width 65 height 9
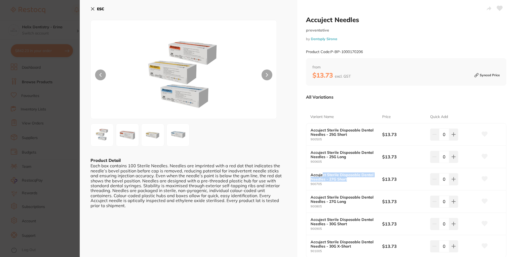
drag, startPoint x: 346, startPoint y: 180, endPoint x: 353, endPoint y: 180, distance: 7.5
click at [353, 180] on b "Accuject Sterile Disposable Dental Needles - 27G Short" at bounding box center [343, 177] width 65 height 9
click at [450, 181] on button at bounding box center [453, 179] width 9 height 12
type input "1"
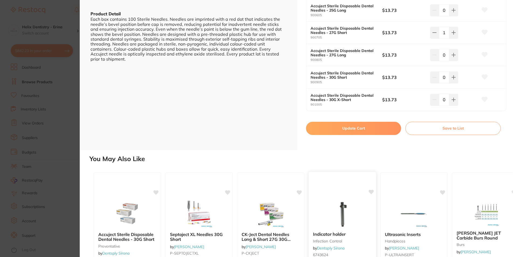
scroll to position [189, 0]
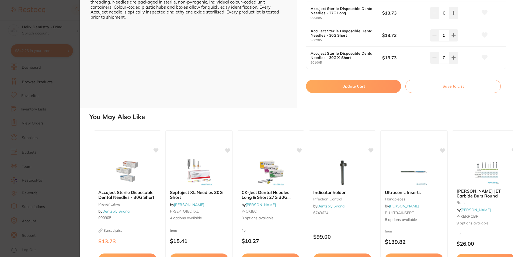
click at [349, 85] on button "Update Cart" at bounding box center [353, 86] width 95 height 13
checkbox input "false"
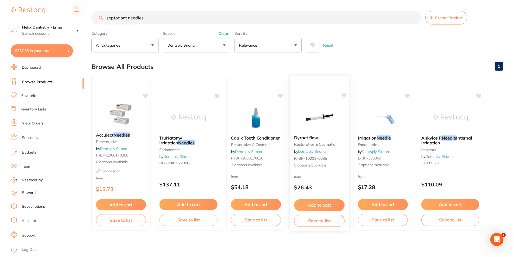
scroll to position [2, 0]
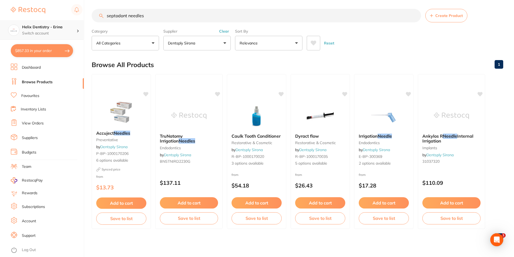
click at [70, 29] on h4 "Helix Dentistry - Erina" at bounding box center [49, 27] width 54 height 5
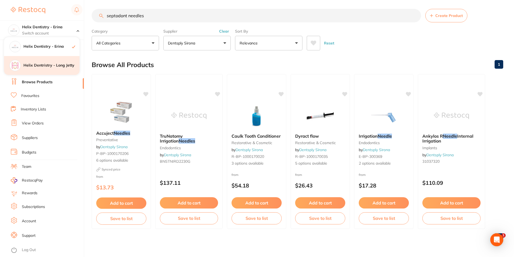
click at [63, 65] on h4 "Helix Dentristry - Long Jetty" at bounding box center [51, 65] width 56 height 5
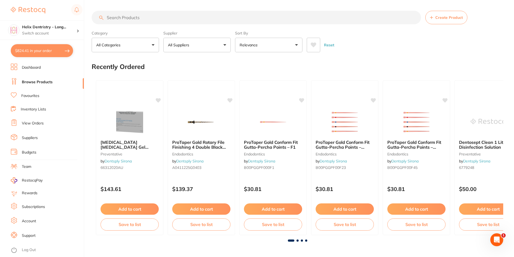
click at [51, 49] on button "$824.41 in your order" at bounding box center [42, 50] width 62 height 13
checkbox input "true"
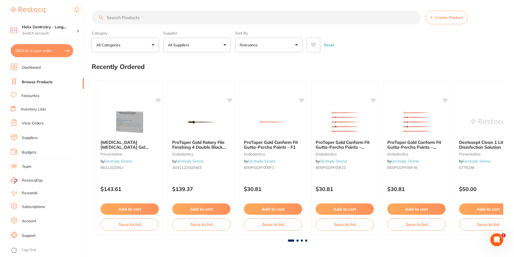
checkbox input "true"
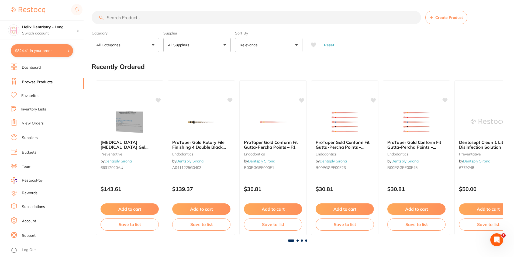
checkbox input "true"
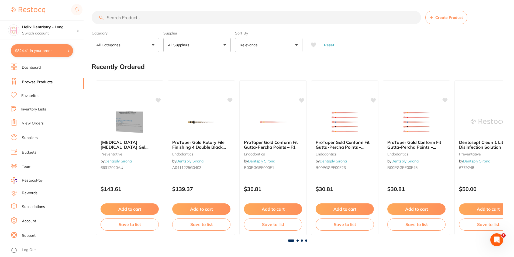
checkbox input "true"
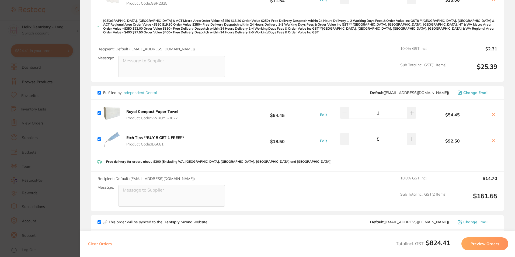
scroll to position [242, 0]
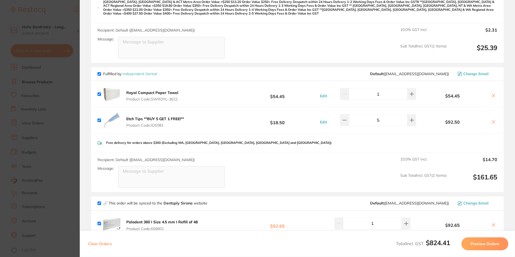
click at [61, 87] on section "Update RRP Set your pre negotiated price for this item. Item Agreed RRP (excl. …" at bounding box center [257, 128] width 515 height 257
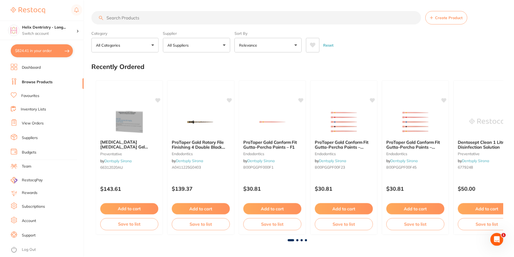
scroll to position [2, 0]
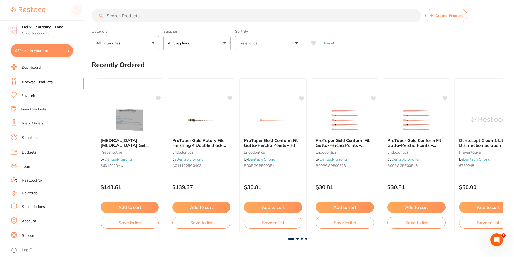
click at [136, 13] on input "search" at bounding box center [256, 15] width 329 height 13
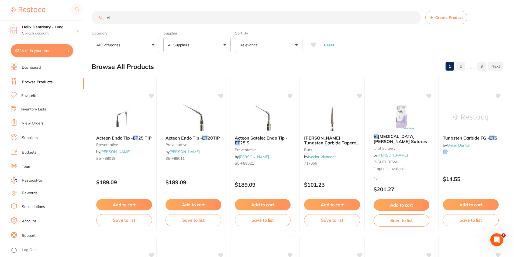
type input "e"
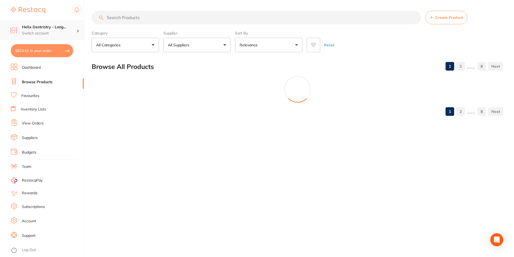
click at [53, 28] on h4 "Helix Dentristry - Long..." at bounding box center [49, 27] width 54 height 5
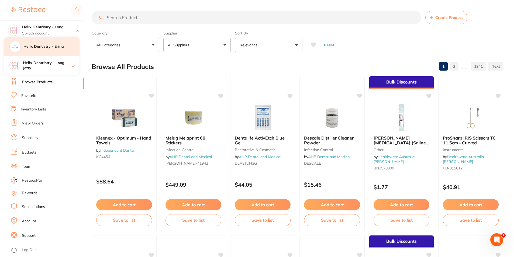
click at [56, 50] on div "Helix Dentistry - Erina" at bounding box center [41, 46] width 75 height 19
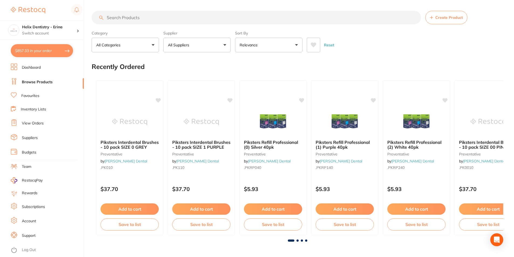
click at [154, 18] on input "search" at bounding box center [256, 17] width 329 height 13
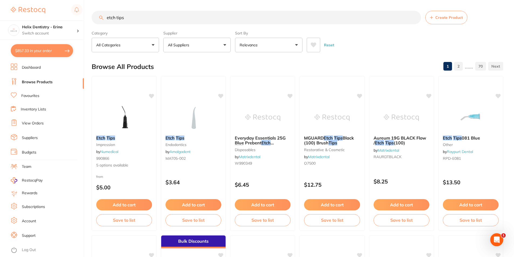
type input "etch tips"
click at [226, 43] on button "All Suppliers" at bounding box center [196, 45] width 67 height 15
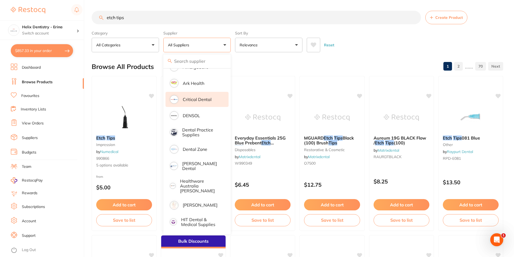
scroll to position [108, 0]
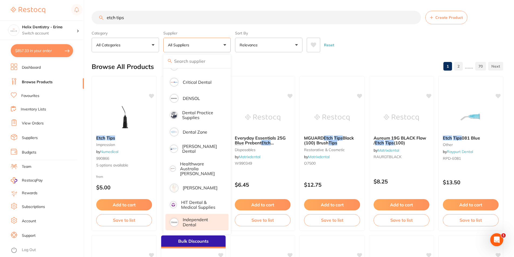
click at [196, 217] on p "Independent Dental" at bounding box center [202, 222] width 38 height 10
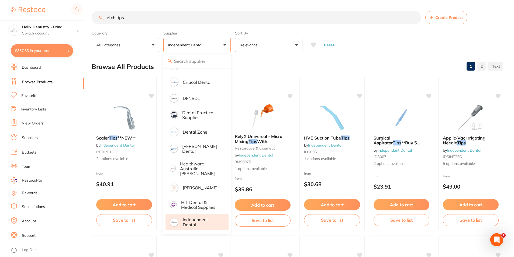
scroll to position [0, 0]
click at [201, 31] on label "Supplier" at bounding box center [196, 33] width 67 height 5
click at [356, 50] on div "Reset" at bounding box center [403, 42] width 192 height 19
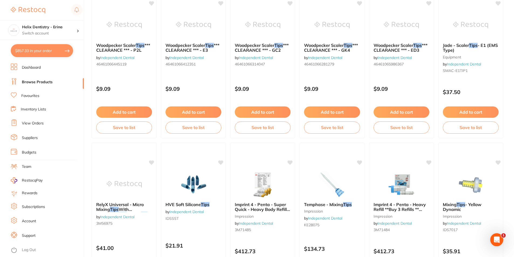
scroll to position [1276, 0]
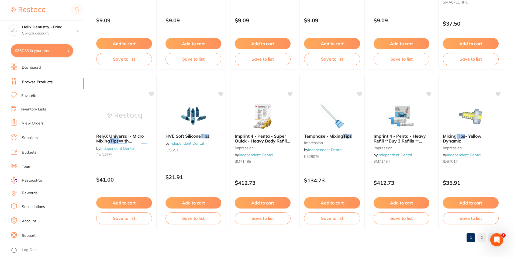
click at [481, 237] on link "2" at bounding box center [481, 237] width 9 height 11
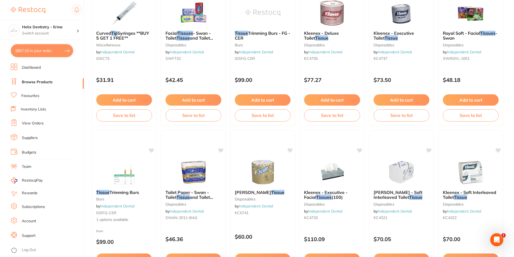
scroll to position [712, 0]
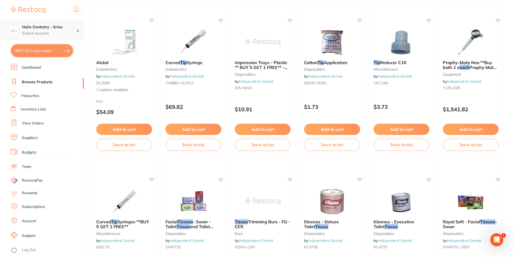
click at [34, 25] on h4 "Helix Dentistry - Erina" at bounding box center [49, 27] width 54 height 5
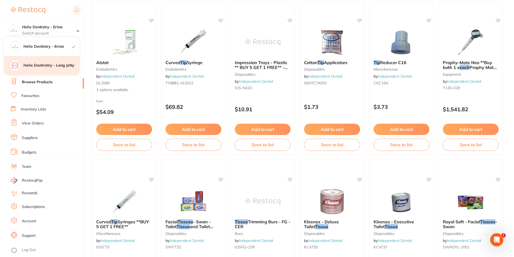
click at [54, 66] on h4 "Helix Dentristry - Long Jetty" at bounding box center [51, 65] width 56 height 5
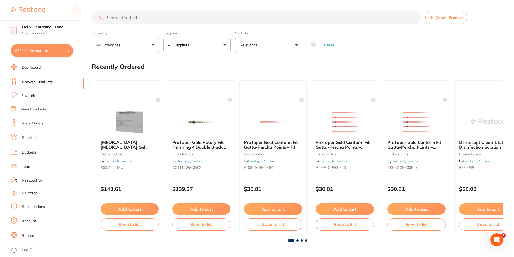
click at [57, 49] on button "$824.41 in your order" at bounding box center [42, 50] width 62 height 13
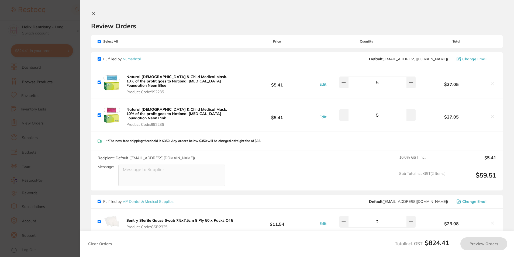
checkbox input "true"
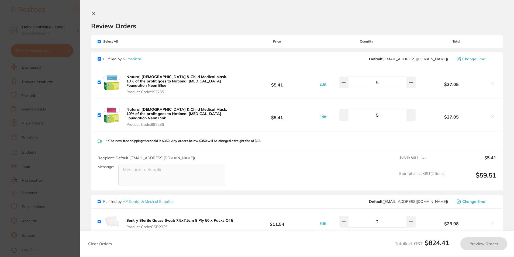
checkbox input "true"
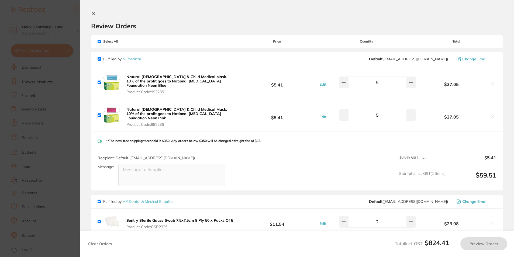
checkbox input "true"
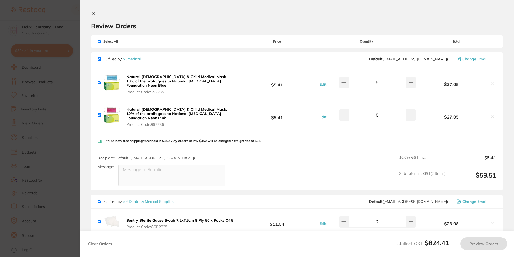
checkbox input "true"
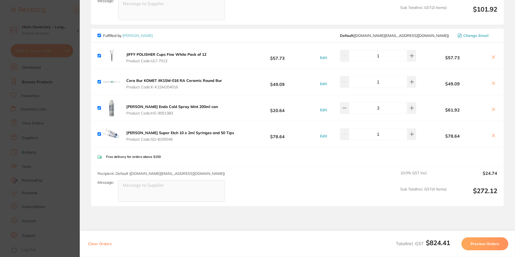
scroll to position [591, 0]
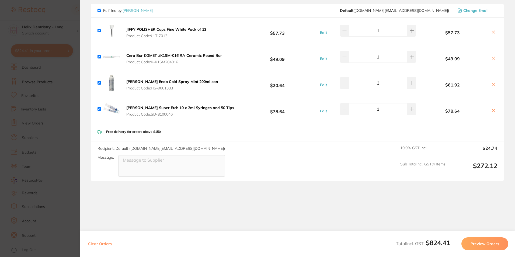
click at [36, 102] on section "Update RRP Set your pre negotiated price for this item. Item Agreed RRP (excl. …" at bounding box center [257, 128] width 515 height 257
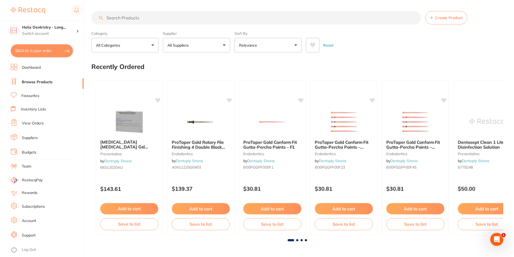
scroll to position [499, 0]
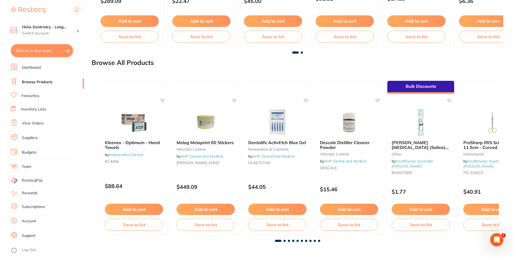
click at [31, 123] on link "View Orders" at bounding box center [33, 123] width 22 height 5
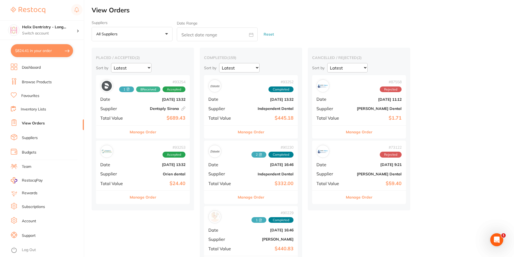
click at [138, 107] on b "Dentsply Sirona This order has been placed with your online account on Dentsply…" at bounding box center [158, 108] width 54 height 4
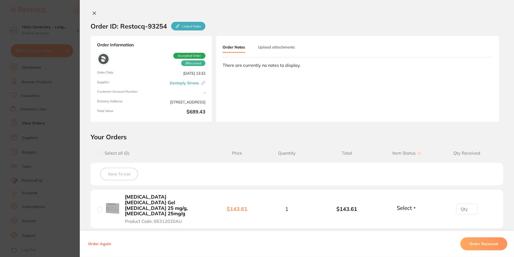
click at [63, 106] on section "Order ID: Restocq- 93254 Linked Order Order Information 8 Received Accepted Ord…" at bounding box center [257, 128] width 514 height 257
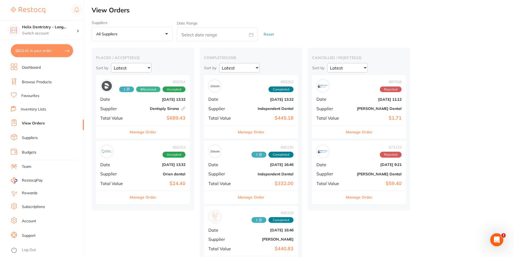
click at [138, 167] on div "# 93253 Accepted Date [DATE] 13:32 Supplier Orien dental Total Value $24.40" at bounding box center [143, 166] width 94 height 50
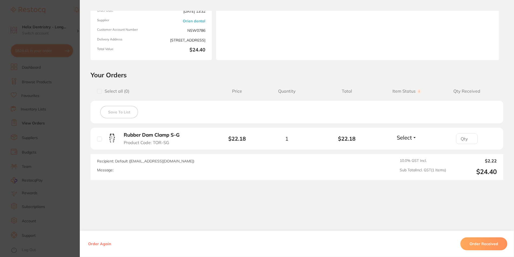
scroll to position [65, 0]
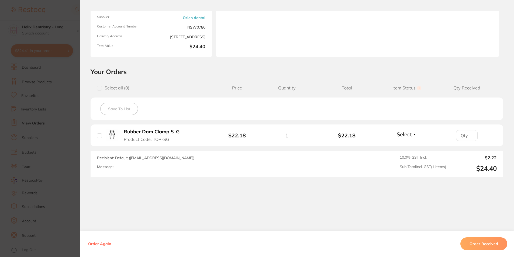
click at [63, 118] on section "Order ID: Restocq- 93253 Order Information Accepted Order Order Date [DATE] 13:…" at bounding box center [257, 128] width 514 height 257
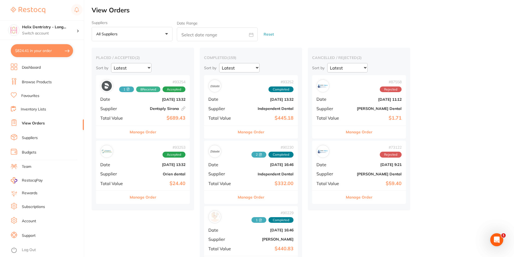
click at [259, 105] on div "# 93252 Completed Date [DATE] 13:32 Supplier Independent Dental Total Value $44…" at bounding box center [251, 100] width 94 height 50
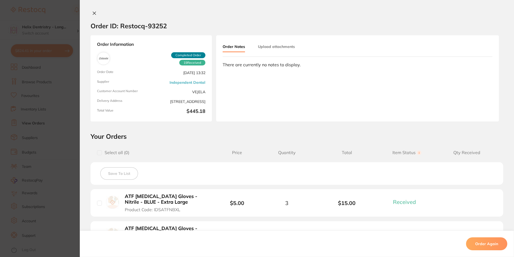
click at [67, 93] on section "Order ID: Restocq- 93252 Order Information 19 Received Completed Order Order Da…" at bounding box center [257, 128] width 514 height 257
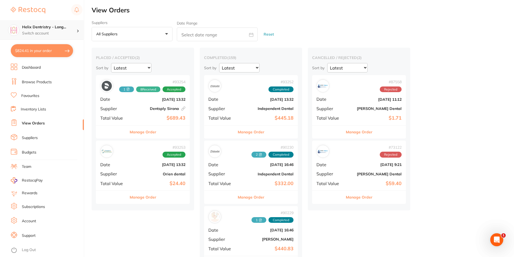
click at [56, 29] on h4 "Helix Dentristry - Long..." at bounding box center [49, 27] width 54 height 5
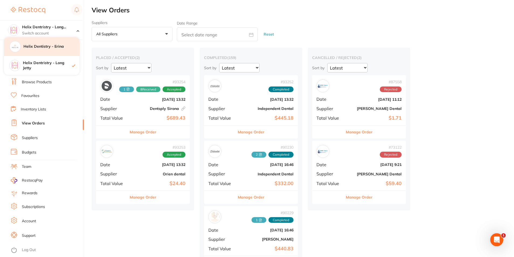
click at [57, 44] on h4 "Helix Dentistry - Erina" at bounding box center [51, 46] width 56 height 5
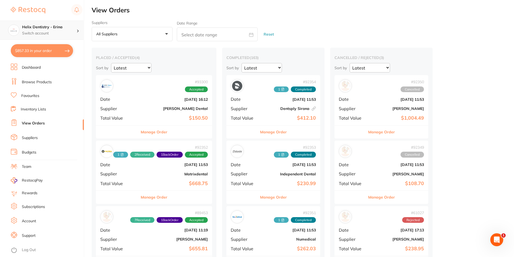
click at [65, 30] on div "Helix Dentistry - Erina Switch account" at bounding box center [49, 30] width 54 height 11
click at [174, 10] on h2 "View Orders" at bounding box center [303, 10] width 422 height 8
click at [37, 82] on link "Browse Products" at bounding box center [37, 81] width 30 height 5
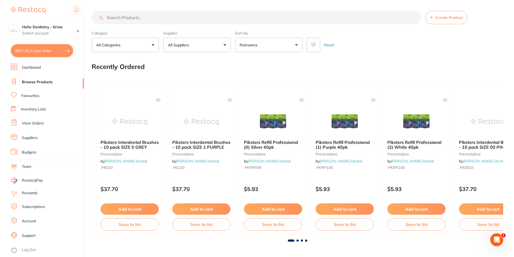
click at [169, 16] on input "search" at bounding box center [256, 17] width 329 height 13
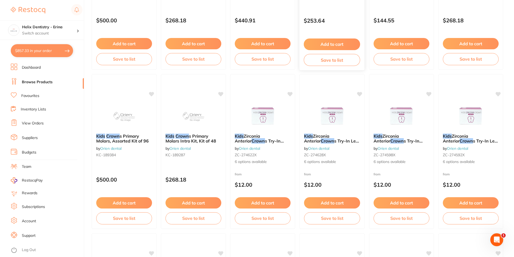
scroll to position [162, 0]
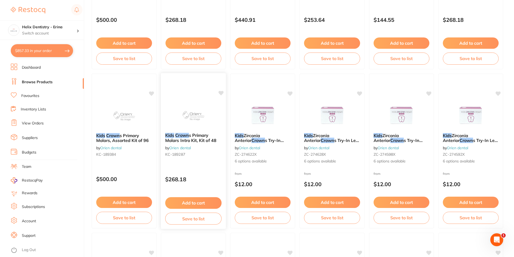
type input "kids crown"
click at [198, 150] on div "Kids Crown s Primary Molars Intro Kit, Kit of 48 by Orien dental KC-189287" at bounding box center [193, 146] width 65 height 35
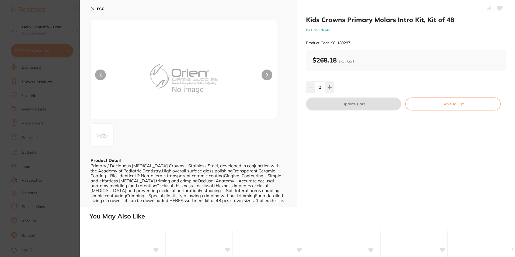
click at [61, 114] on section "Kids Crowns Primary Molars Intro Kit, Kit of 48 by Orien dental Product Code: K…" at bounding box center [257, 128] width 515 height 257
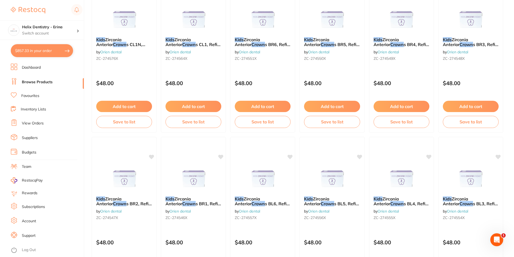
scroll to position [1276, 0]
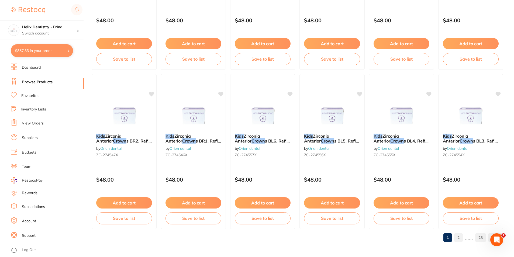
click at [458, 233] on link "2" at bounding box center [458, 237] width 9 height 11
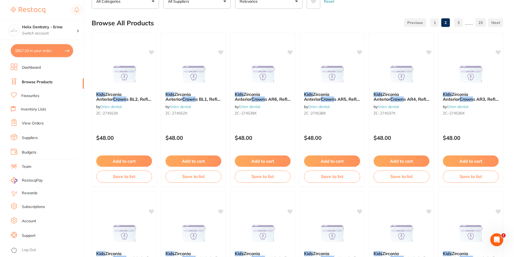
scroll to position [0, 0]
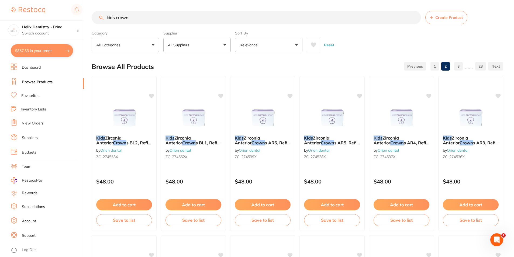
click at [215, 46] on button "All Suppliers" at bounding box center [196, 45] width 67 height 15
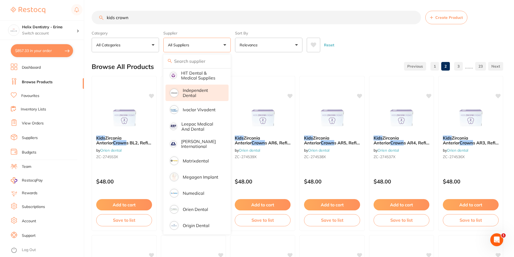
scroll to position [296, 0]
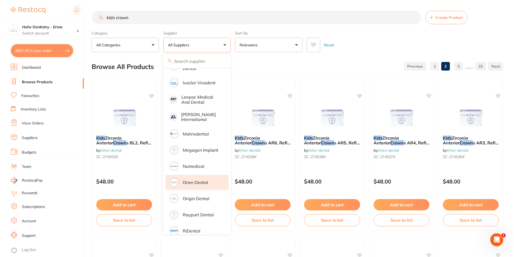
click at [204, 180] on p "Orien dental" at bounding box center [195, 182] width 25 height 5
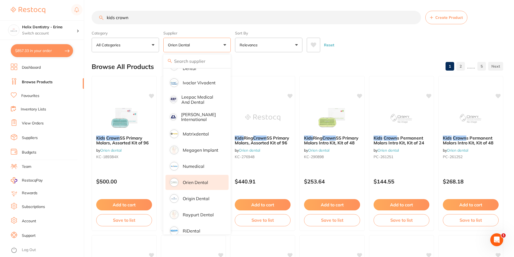
scroll to position [0, 0]
click at [273, 60] on div "Browse All Products 1 2 ...... 5" at bounding box center [297, 67] width 411 height 18
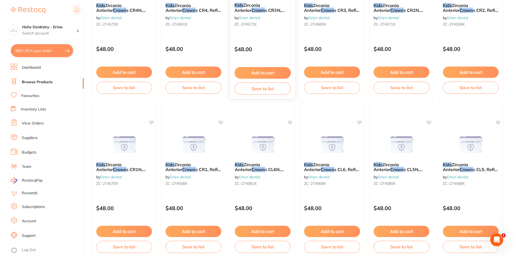
scroll to position [710, 0]
